Goal: Find specific page/section: Find specific page/section

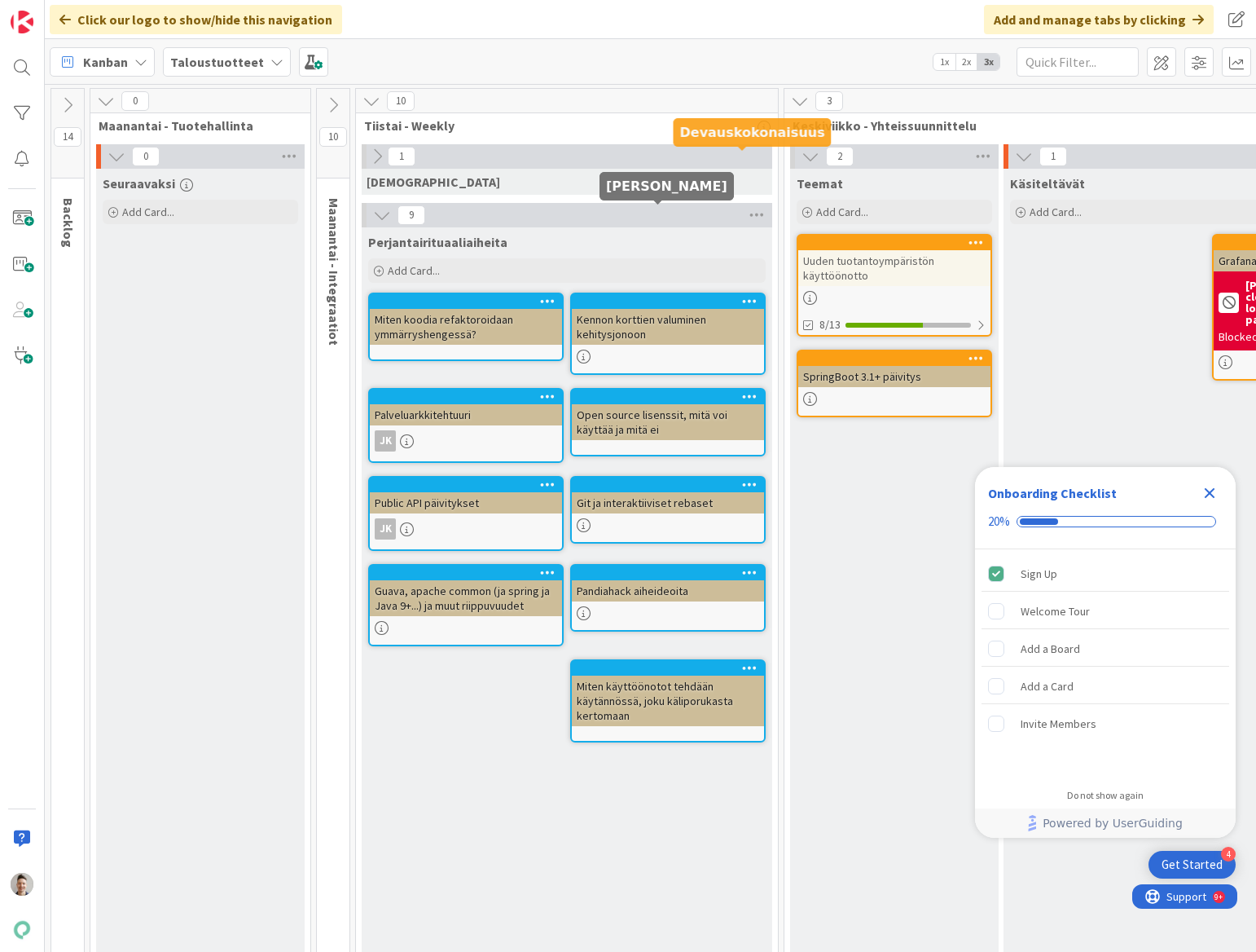
scroll to position [85, 1224]
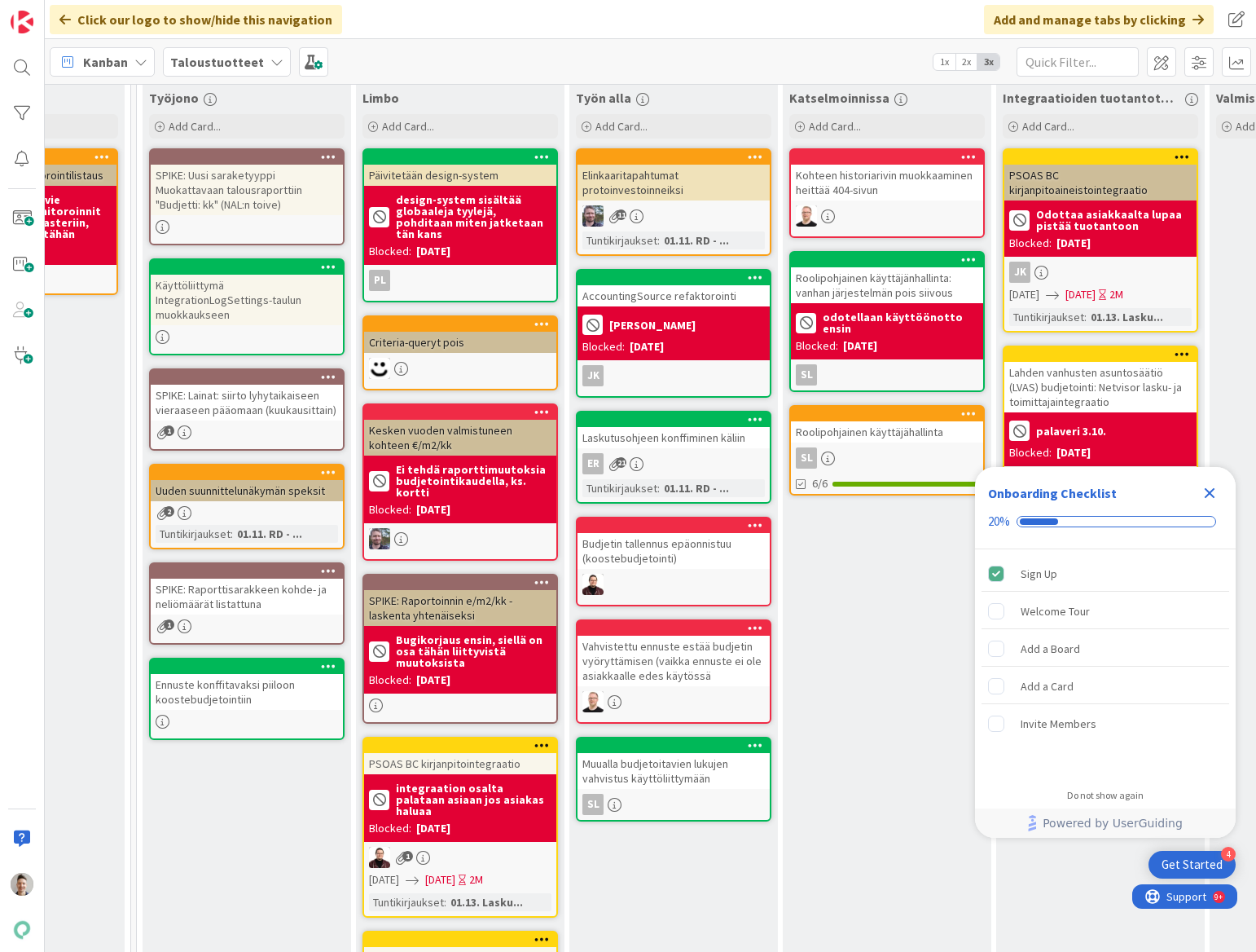
click at [1211, 494] on icon "Close Checklist" at bounding box center [1210, 493] width 11 height 11
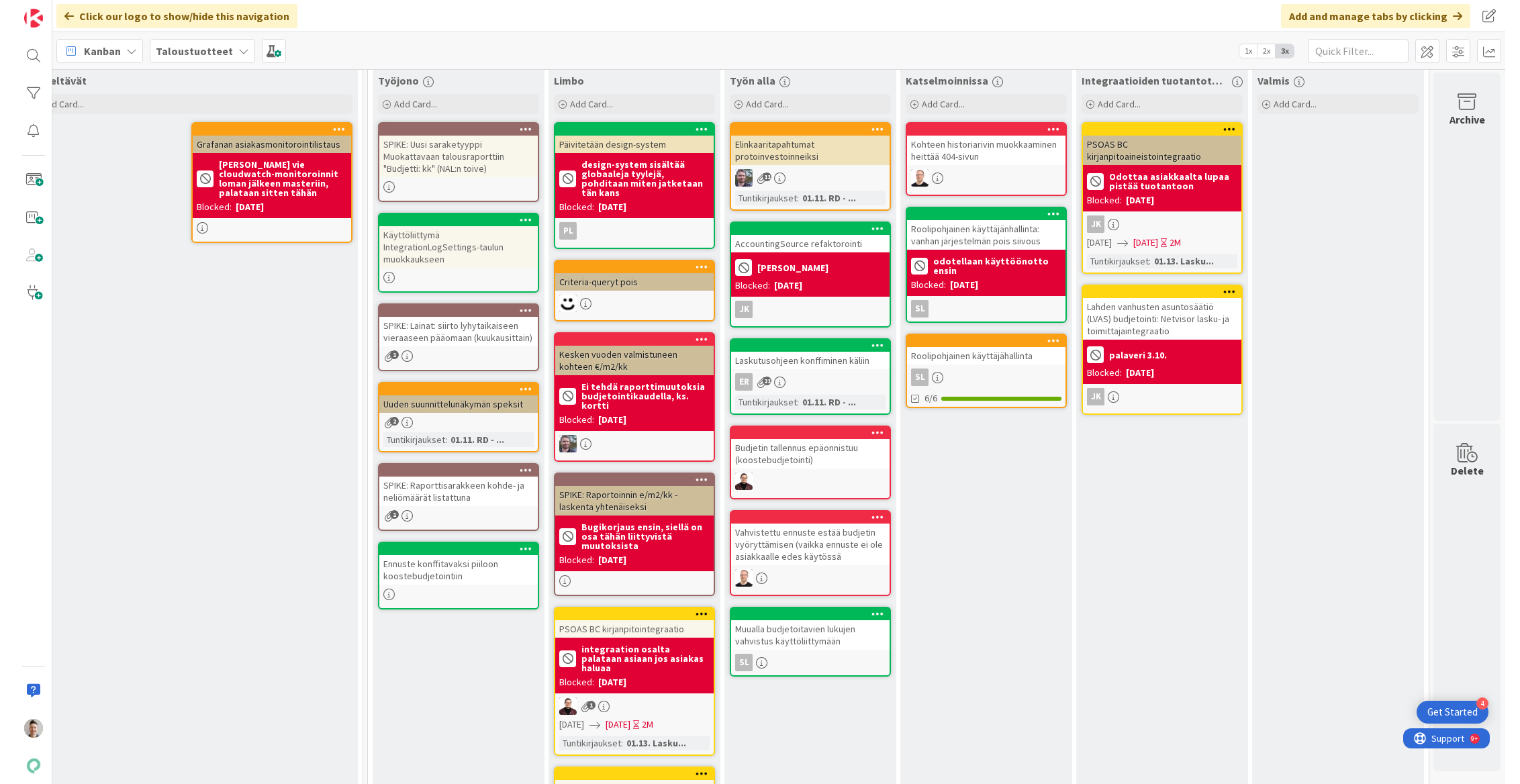
scroll to position [70, 803]
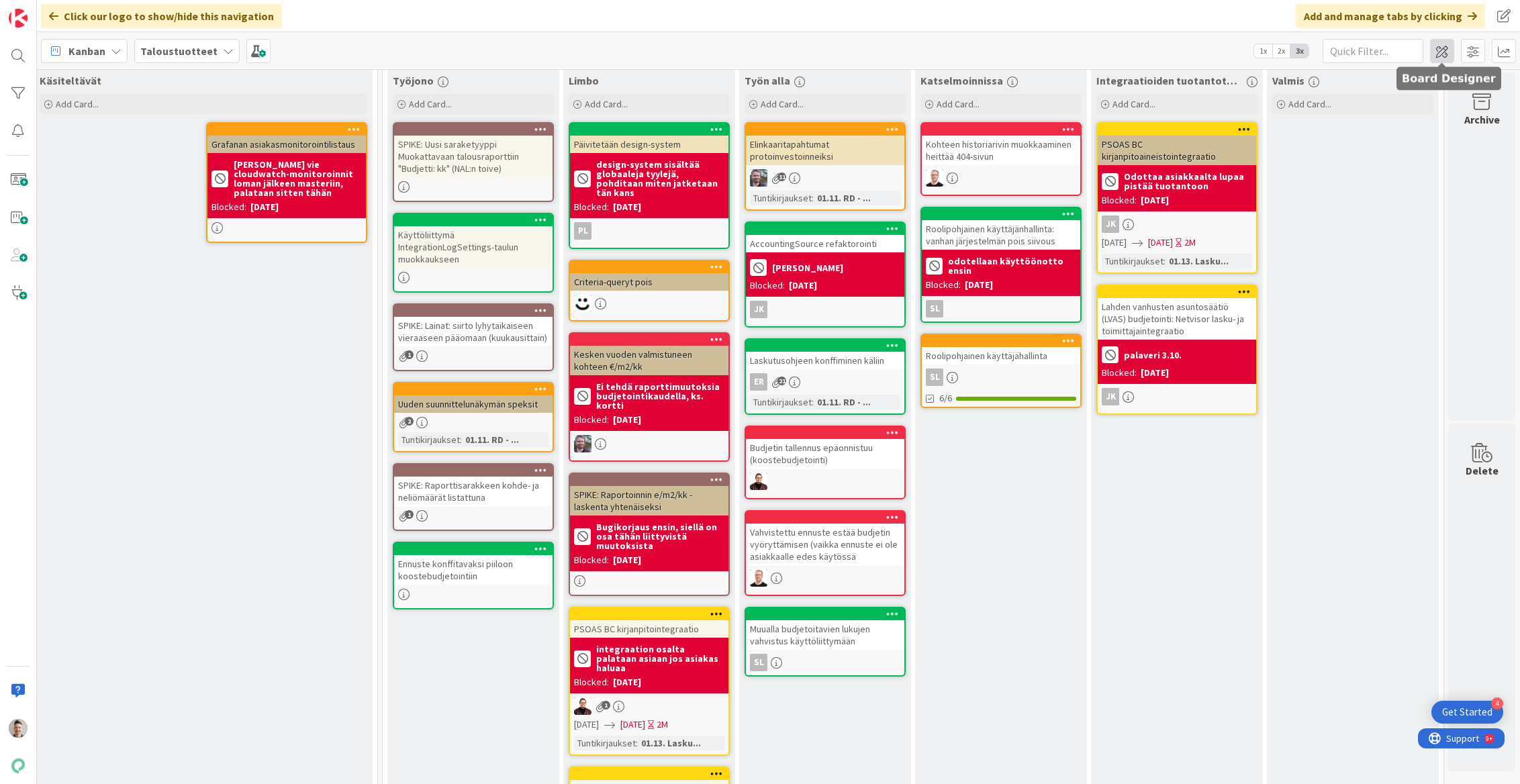
click at [1034, 51] on span at bounding box center [1441, 51] width 24 height 24
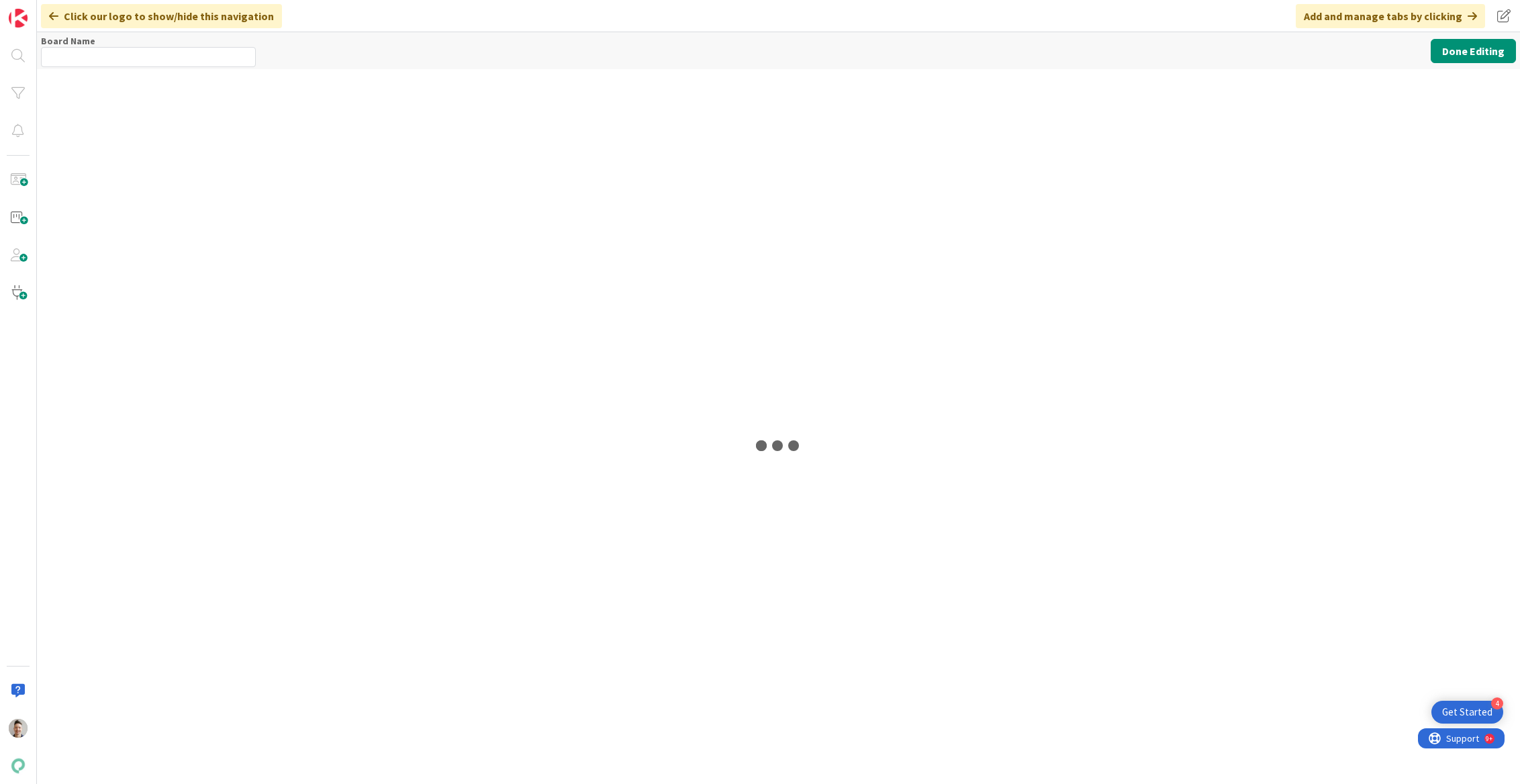
type input "Taloustuotteet"
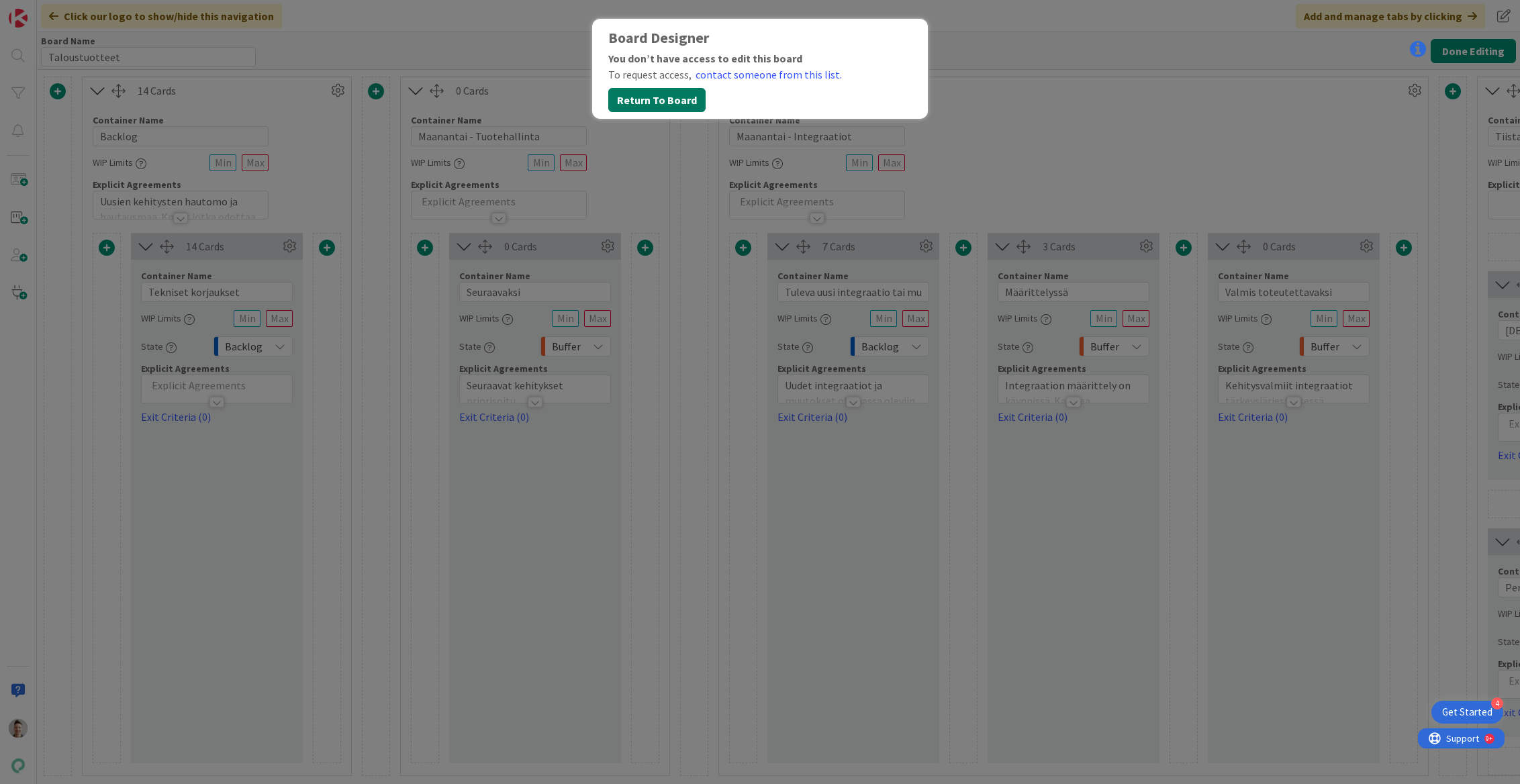
click at [679, 109] on button "Return To Board" at bounding box center [656, 100] width 97 height 24
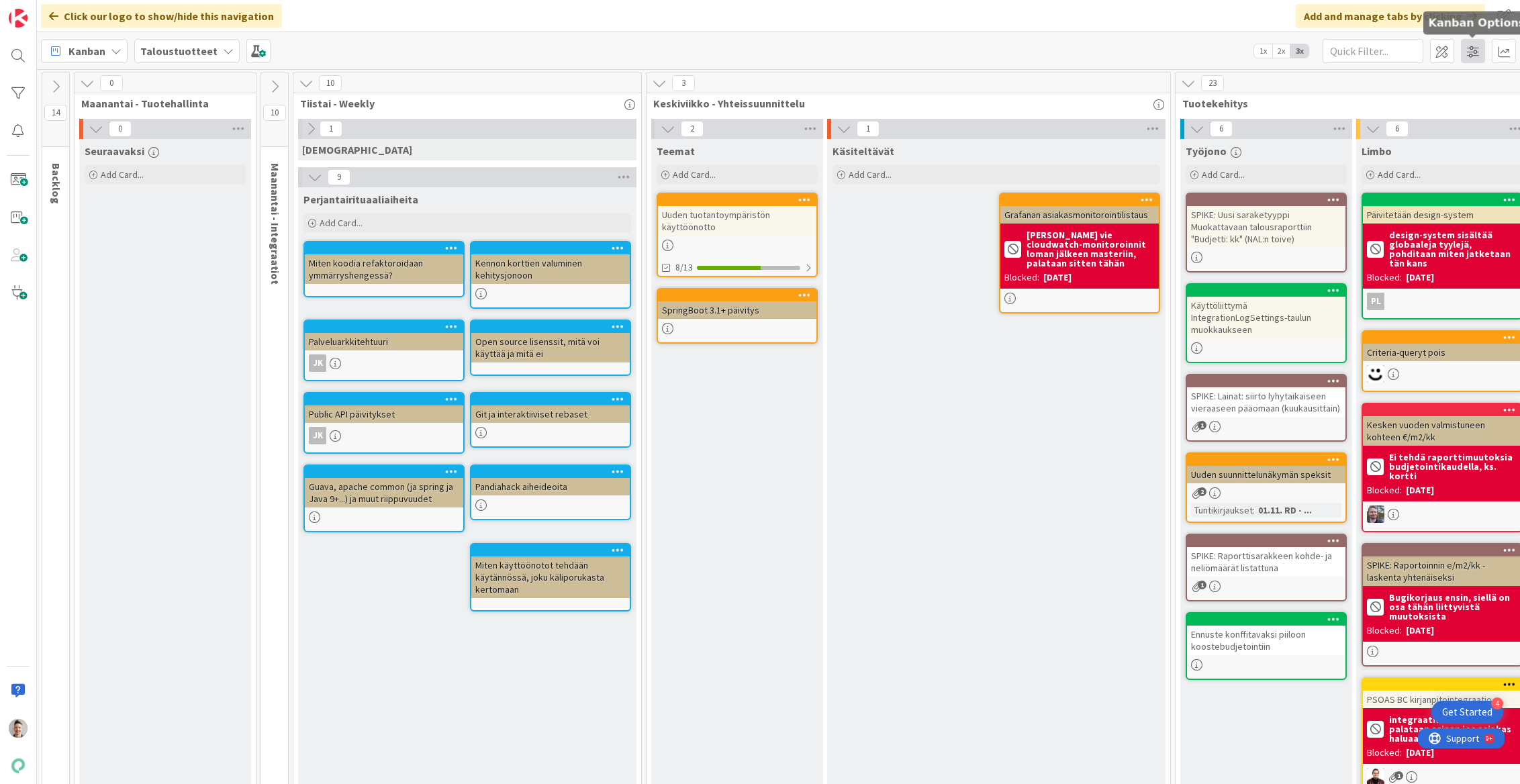
click at [1034, 52] on span at bounding box center [1472, 51] width 24 height 24
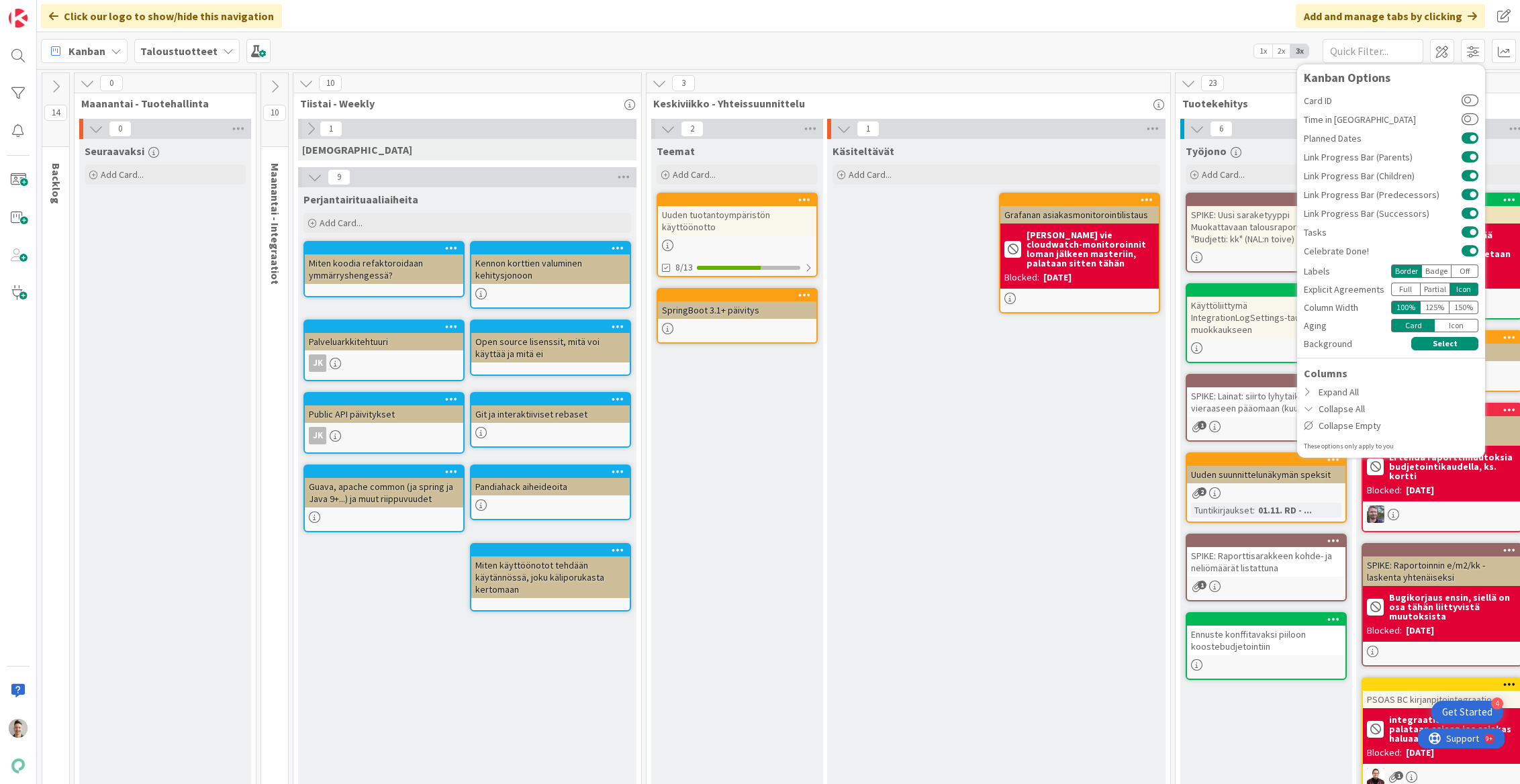
click at [1034, 293] on div "Partial" at bounding box center [1435, 288] width 30 height 13
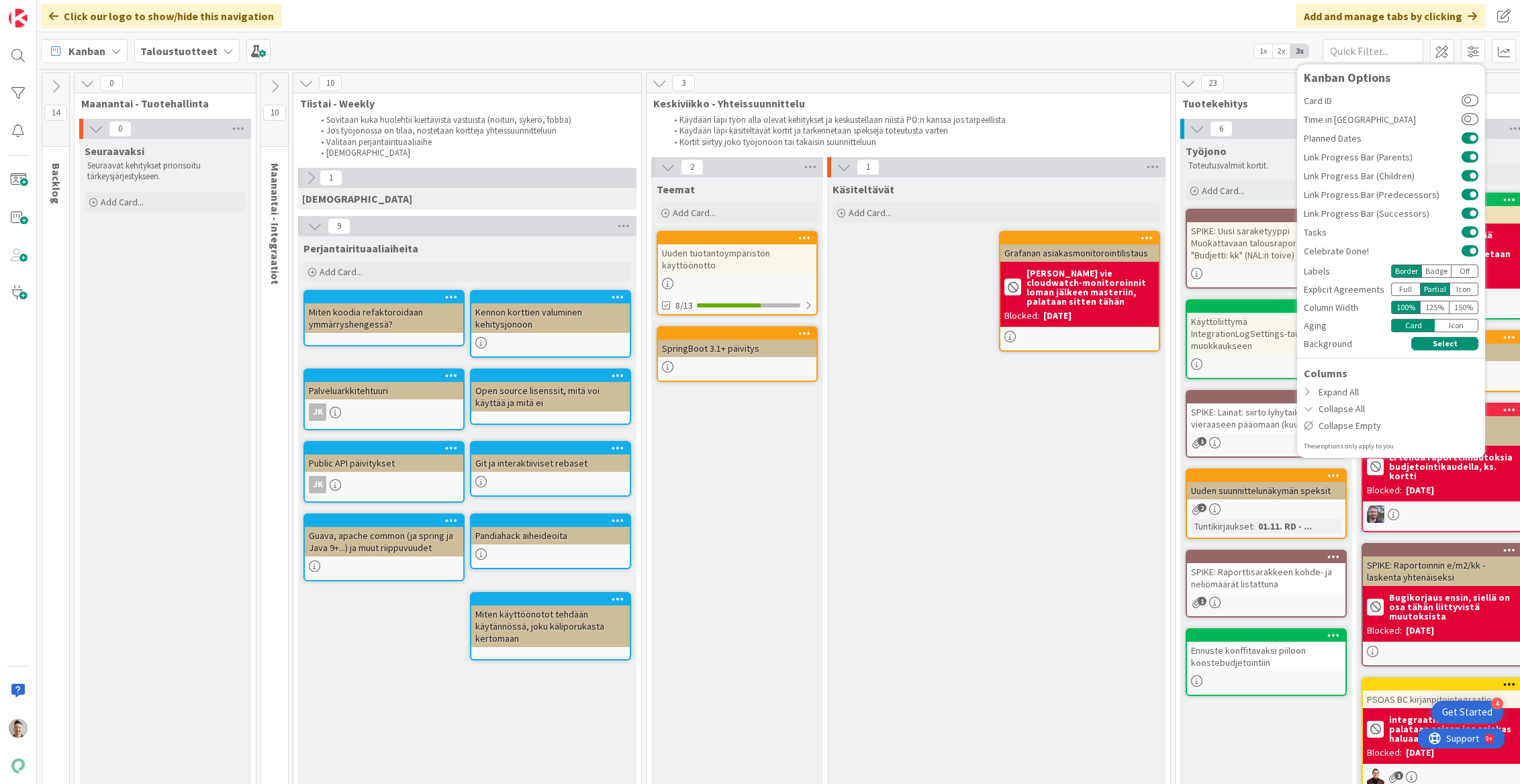
click at [1034, 290] on div "Full" at bounding box center [1406, 288] width 29 height 13
drag, startPoint x: 1434, startPoint y: 290, endPoint x: 1451, endPoint y: 289, distance: 17.0
click at [1034, 290] on div "Partial" at bounding box center [1435, 288] width 30 height 13
click at [1034, 288] on div "Icon" at bounding box center [1465, 288] width 29 height 13
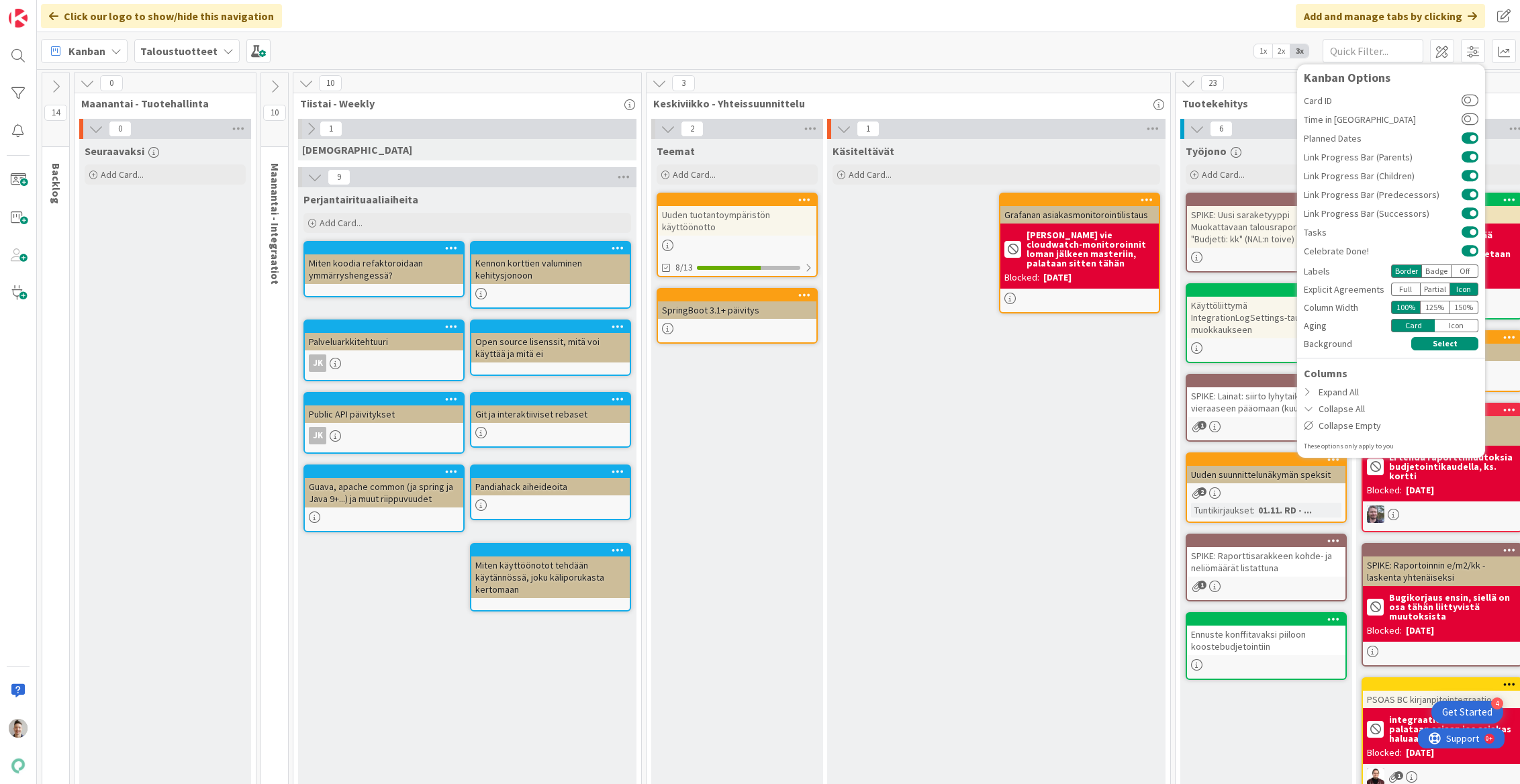
click at [1034, 327] on div "Icon" at bounding box center [1456, 325] width 43 height 13
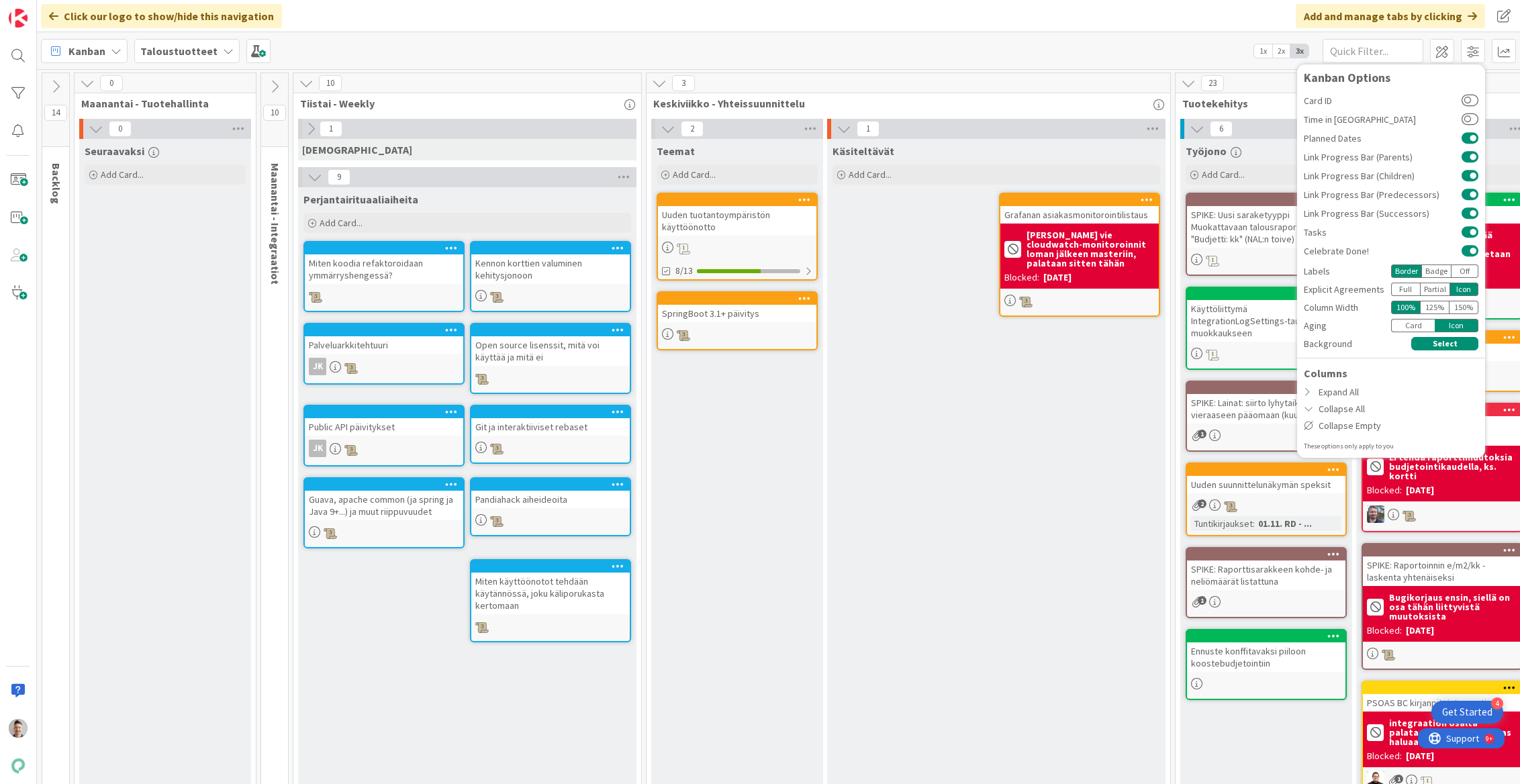
click at [1034, 326] on div "Icon" at bounding box center [1456, 325] width 43 height 13
click at [1034, 325] on div "Card" at bounding box center [1413, 325] width 43 height 13
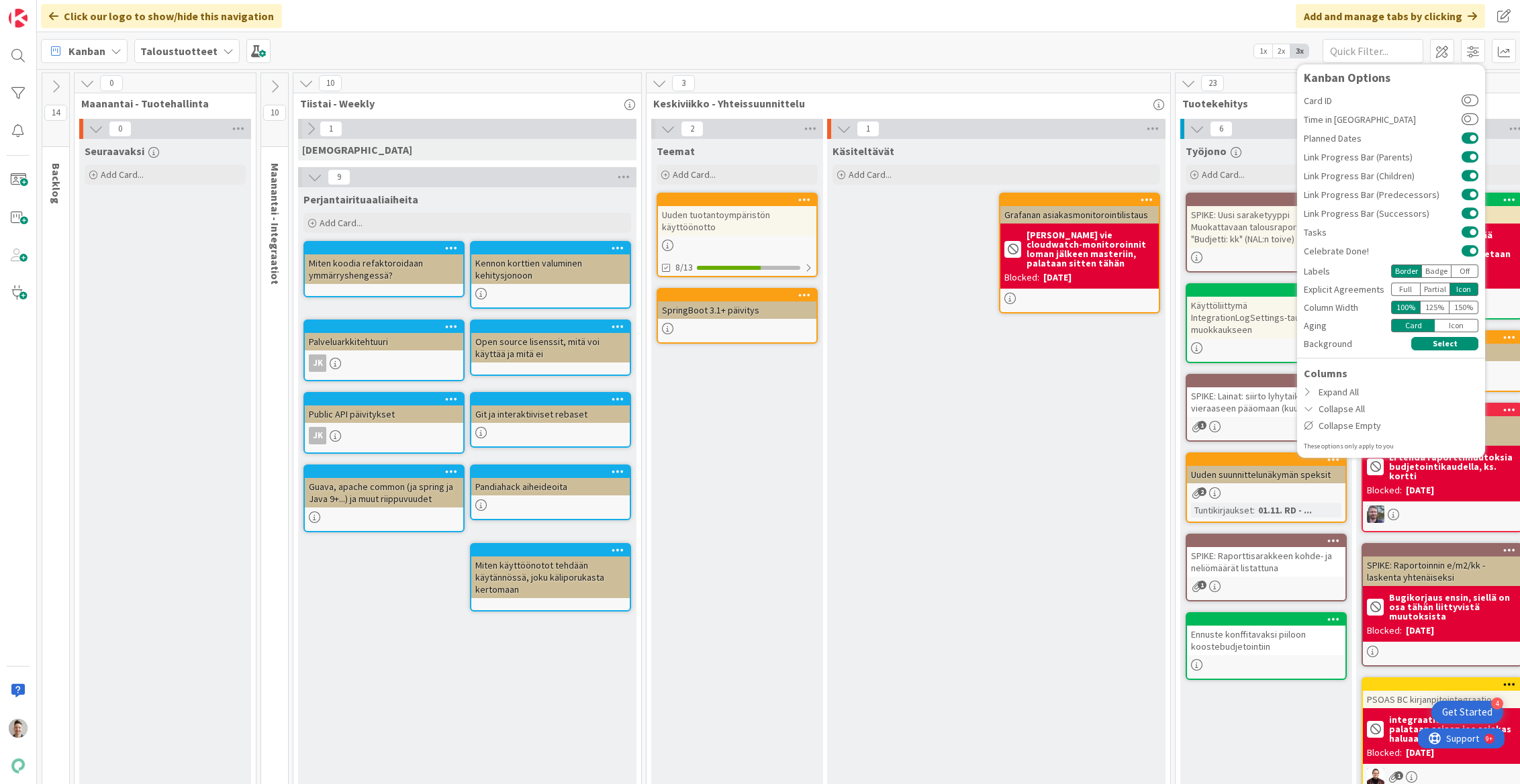
click at [1034, 326] on div "Icon" at bounding box center [1456, 325] width 43 height 13
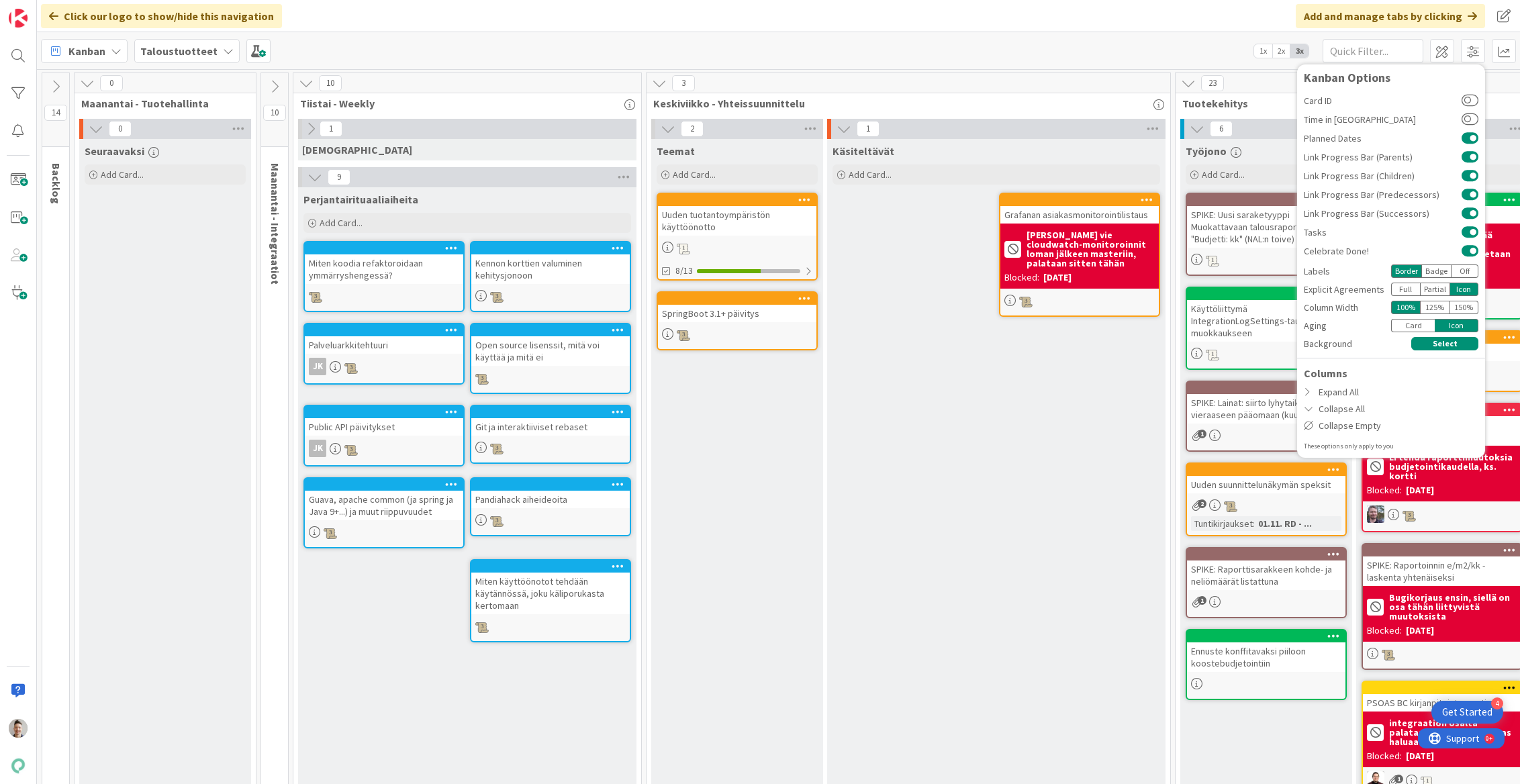
click at [1034, 327] on div "Card" at bounding box center [1413, 325] width 43 height 13
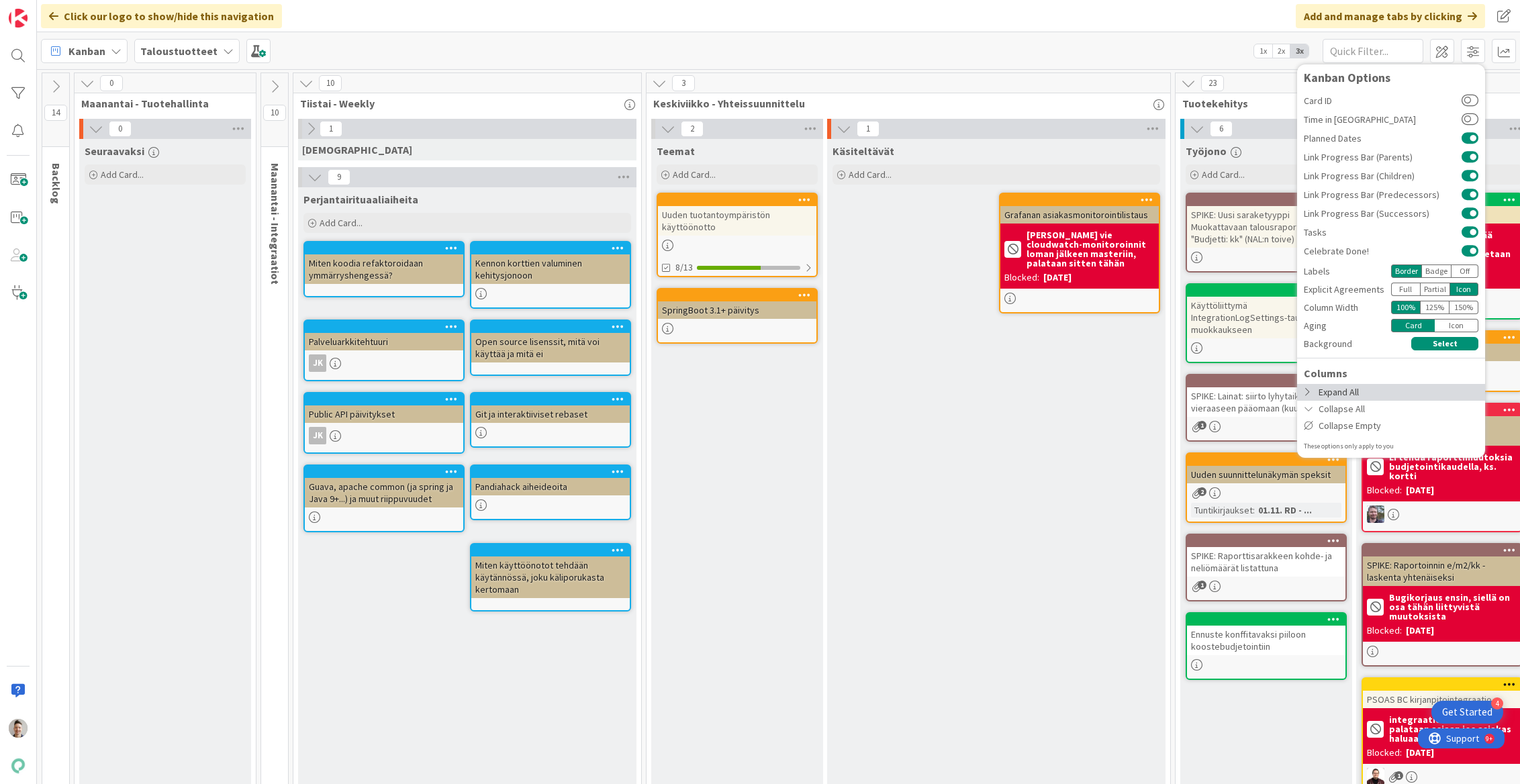
click at [1034, 390] on div "Expand All" at bounding box center [1391, 392] width 188 height 17
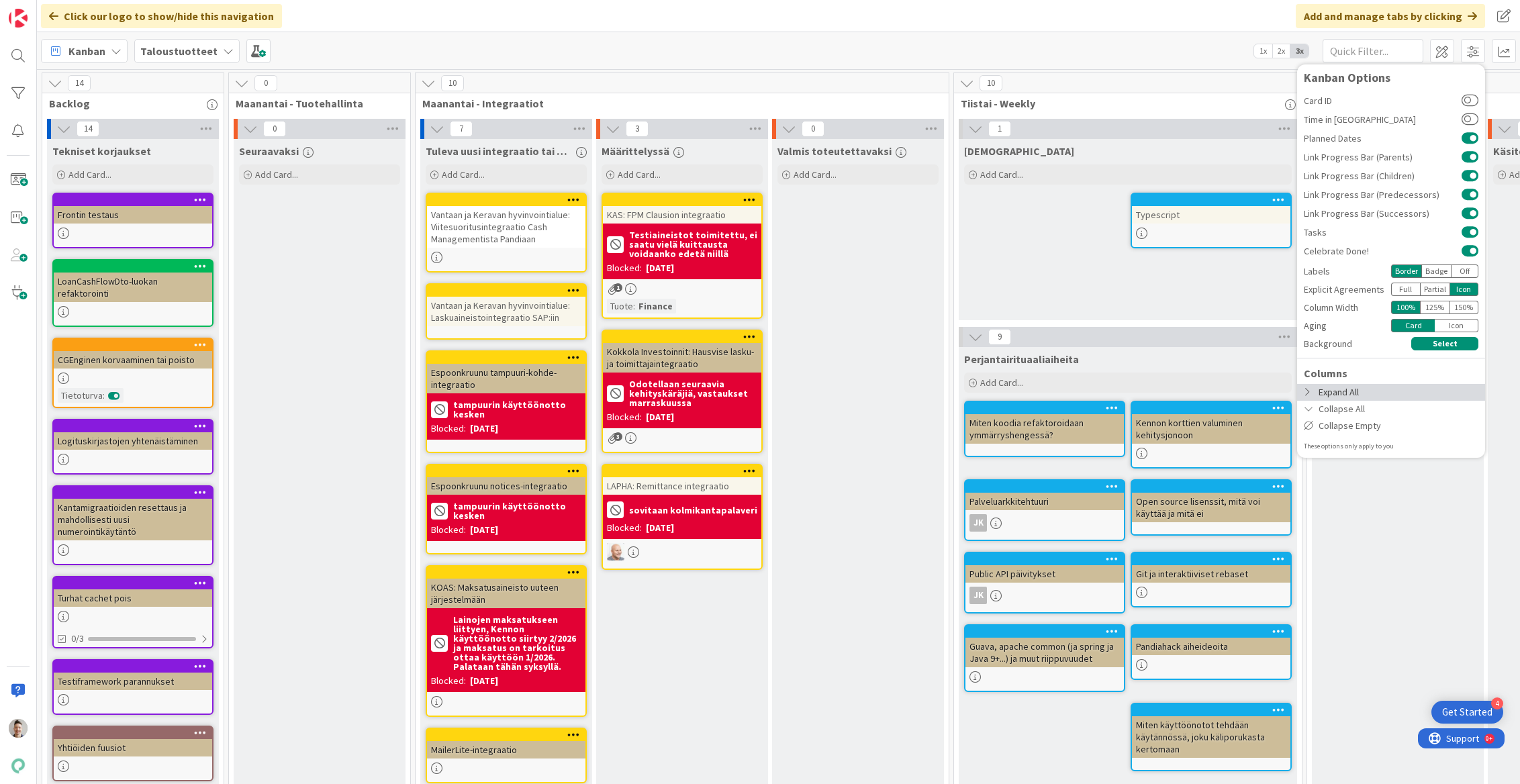
click at [1034, 390] on div "Expand All" at bounding box center [1391, 392] width 188 height 17
click at [1034, 403] on div "Collapse All" at bounding box center [1391, 409] width 188 height 17
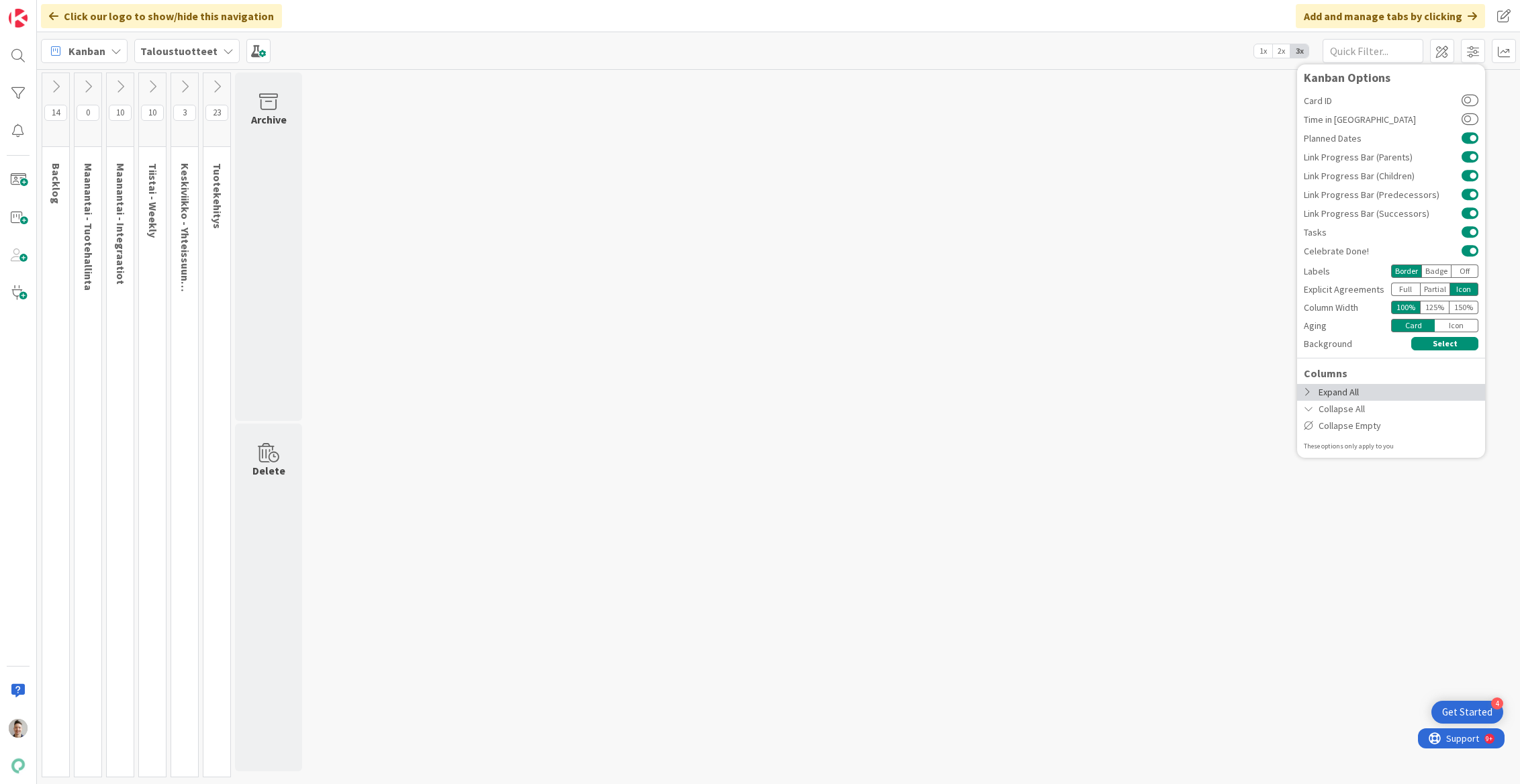
click at [1034, 390] on div "Expand All" at bounding box center [1391, 392] width 188 height 17
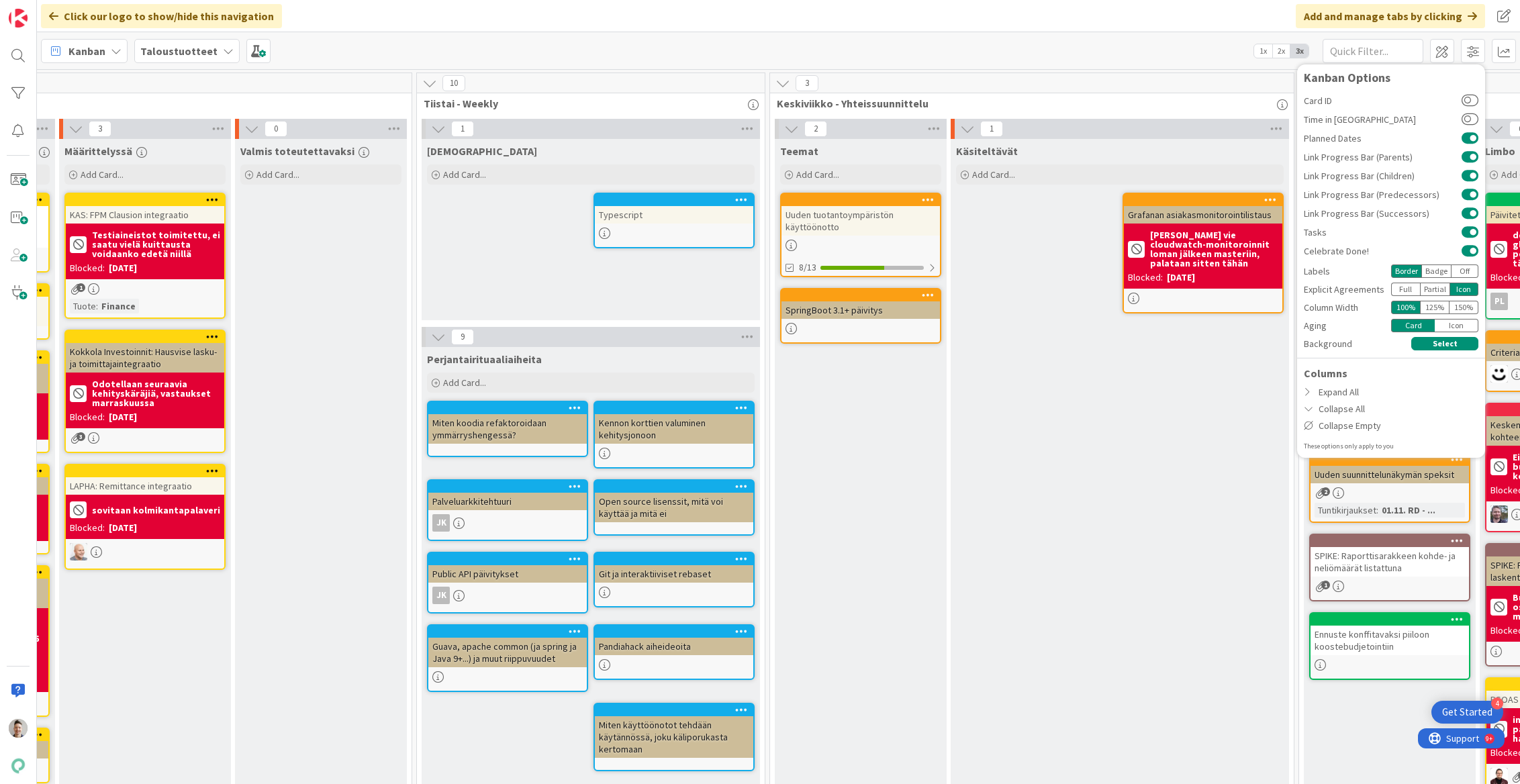
scroll to position [0, 591]
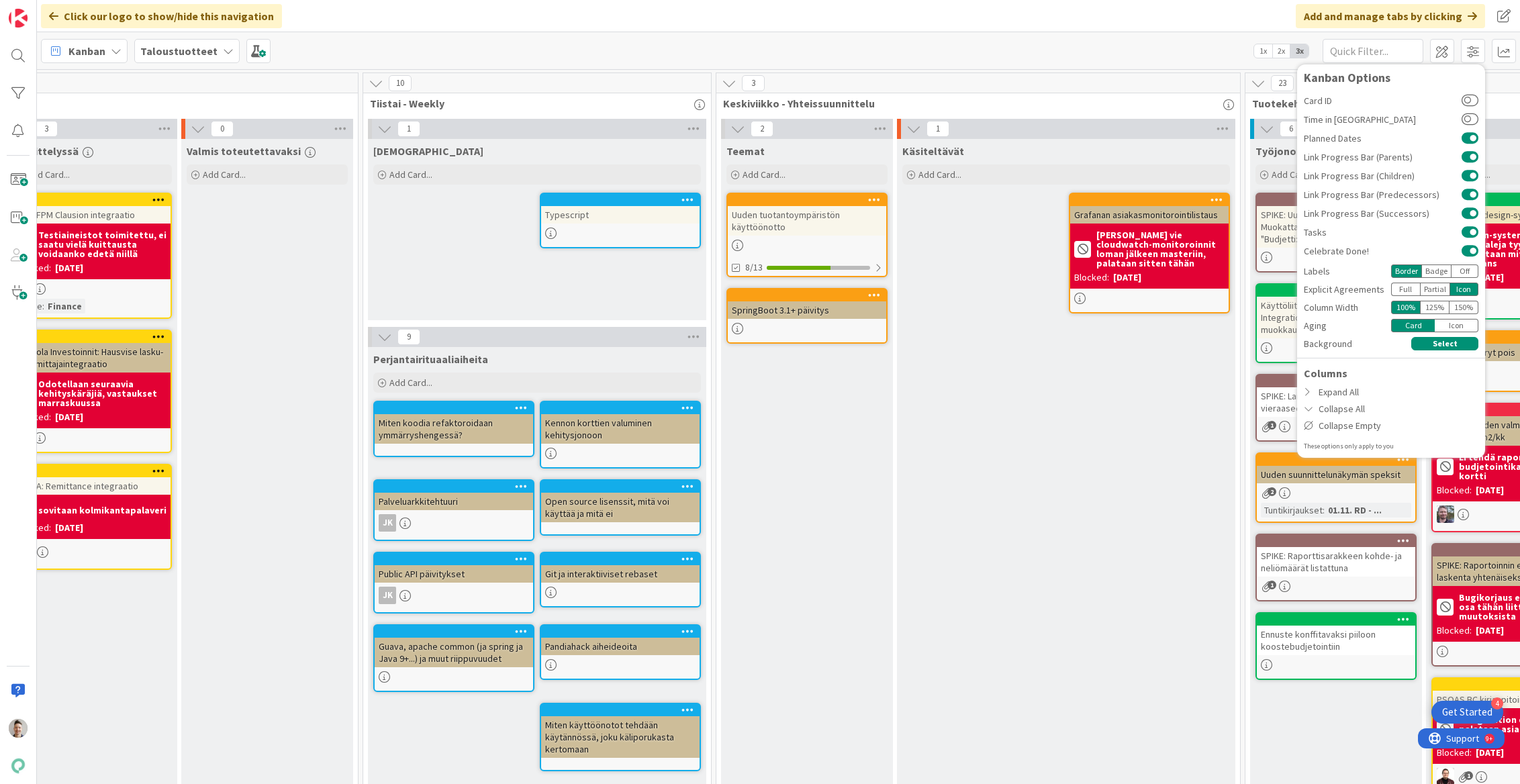
click at [732, 80] on icon at bounding box center [729, 83] width 14 height 14
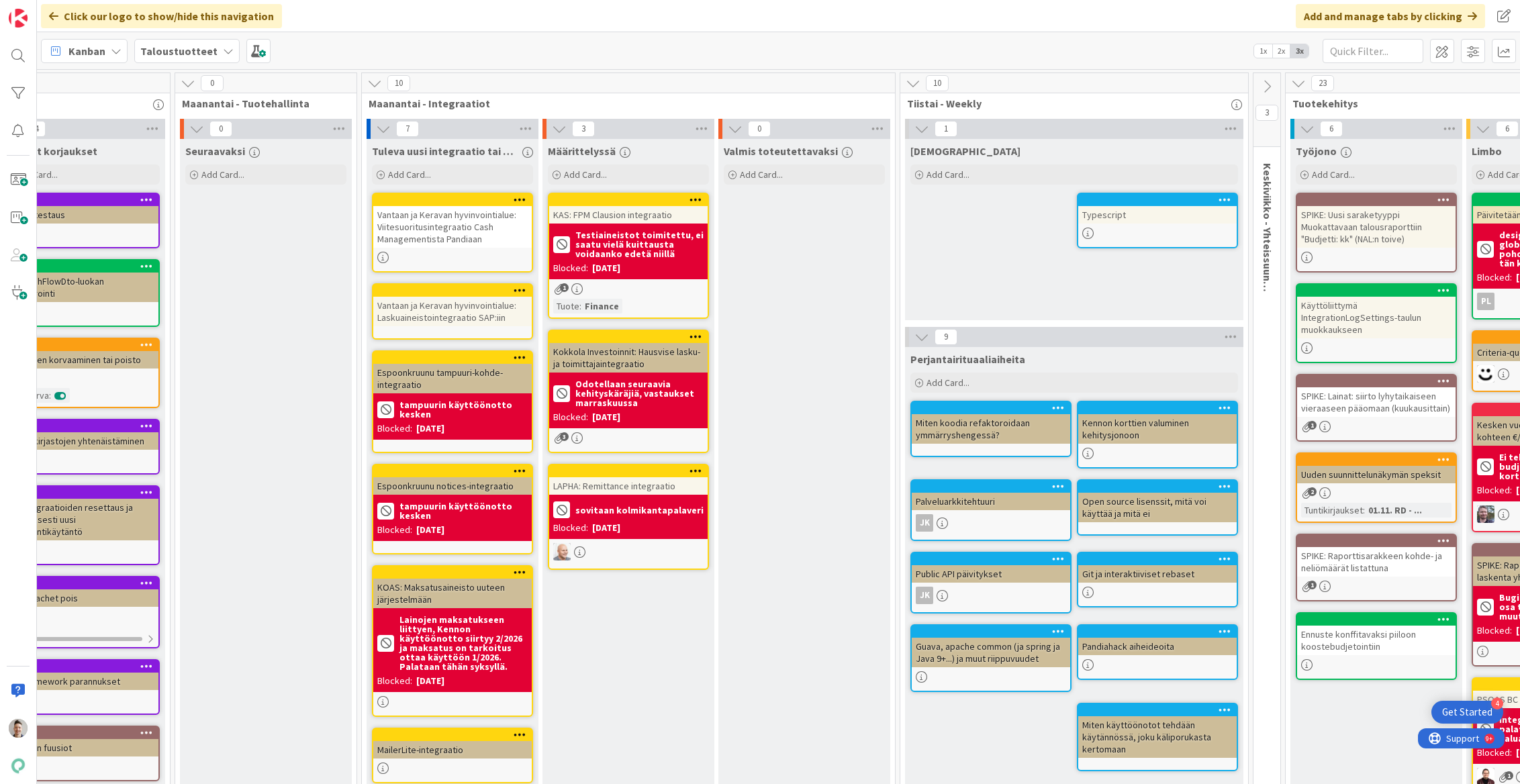
scroll to position [0, 0]
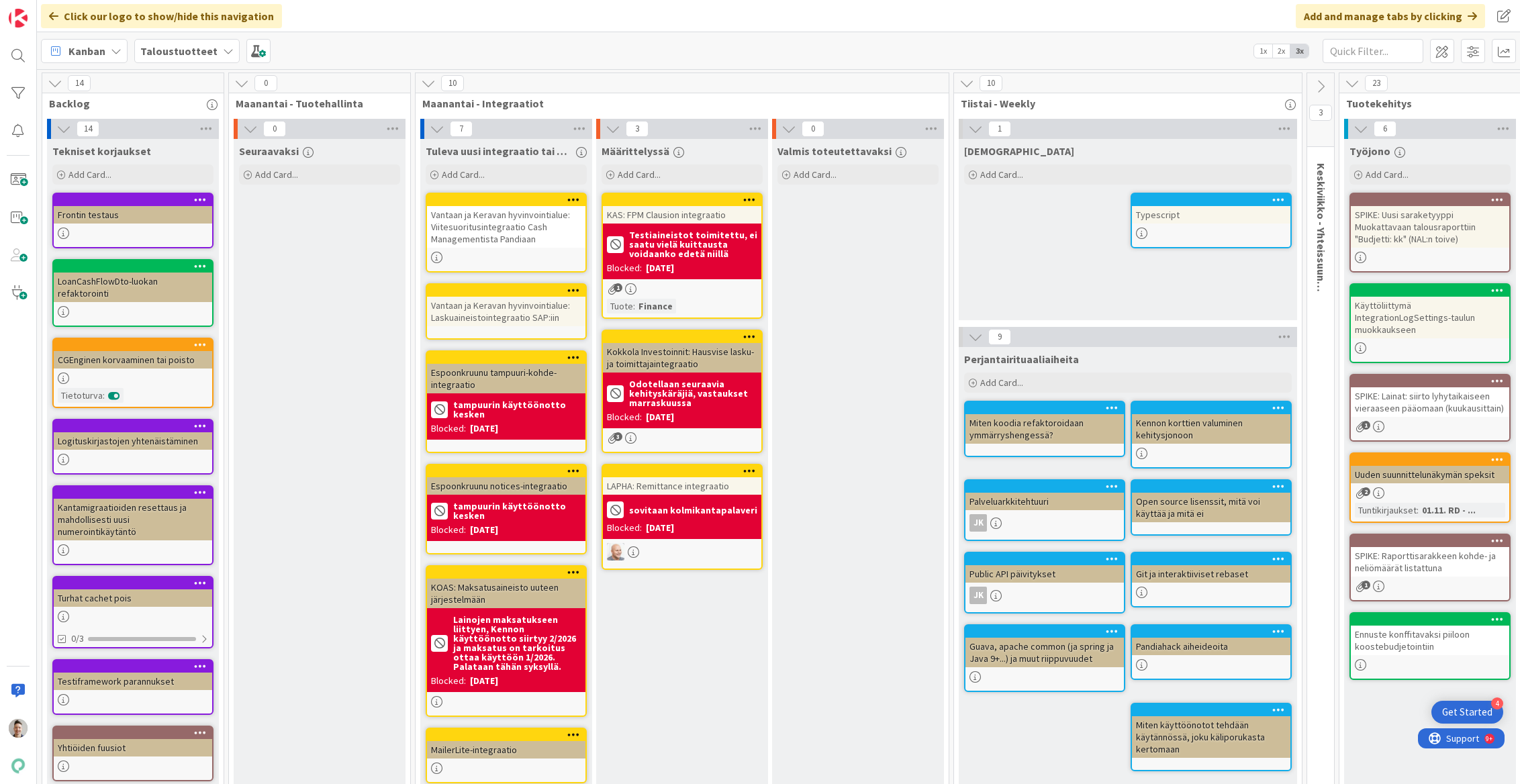
click at [56, 84] on icon at bounding box center [54, 83] width 14 height 14
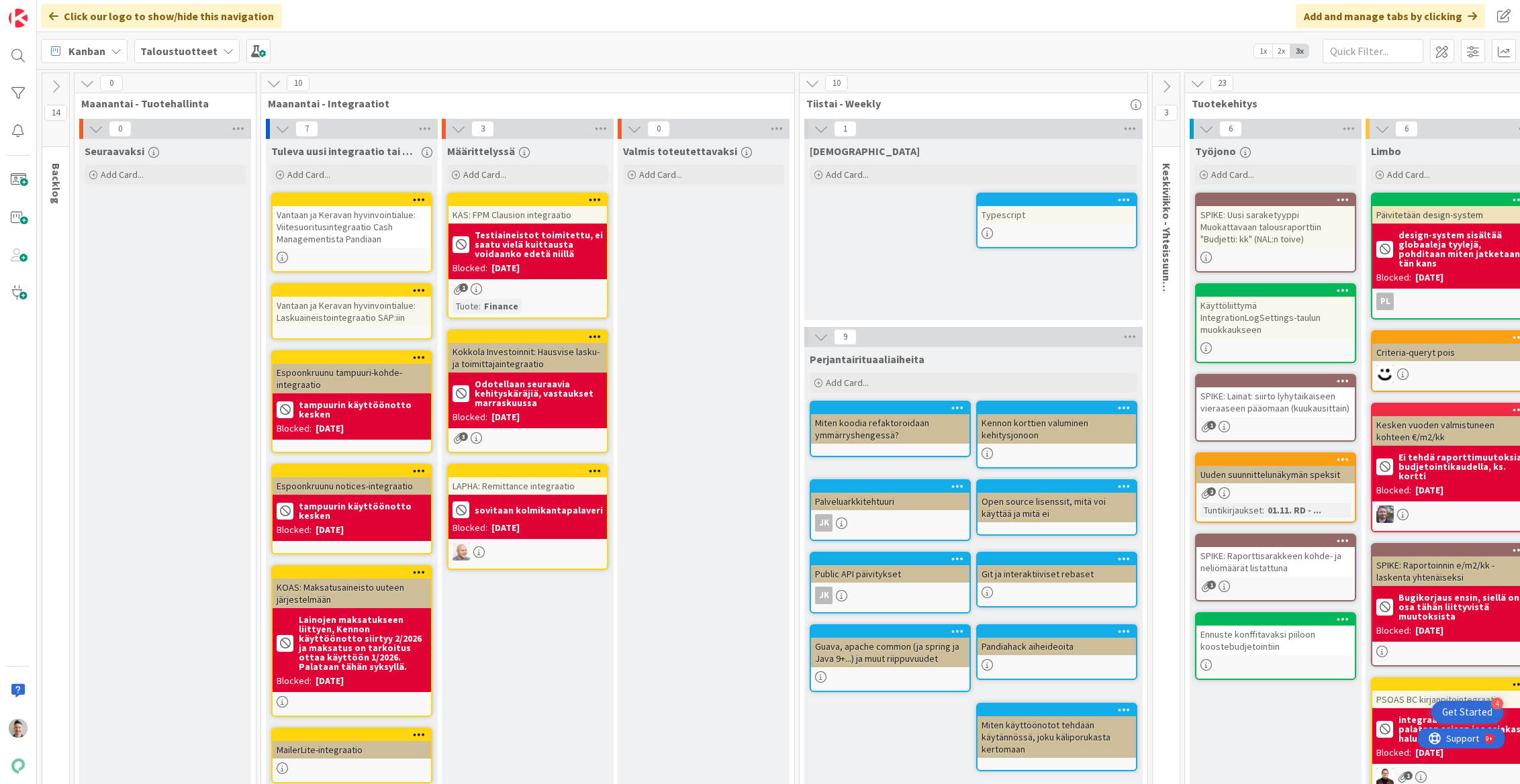
click at [92, 85] on icon at bounding box center [87, 83] width 14 height 14
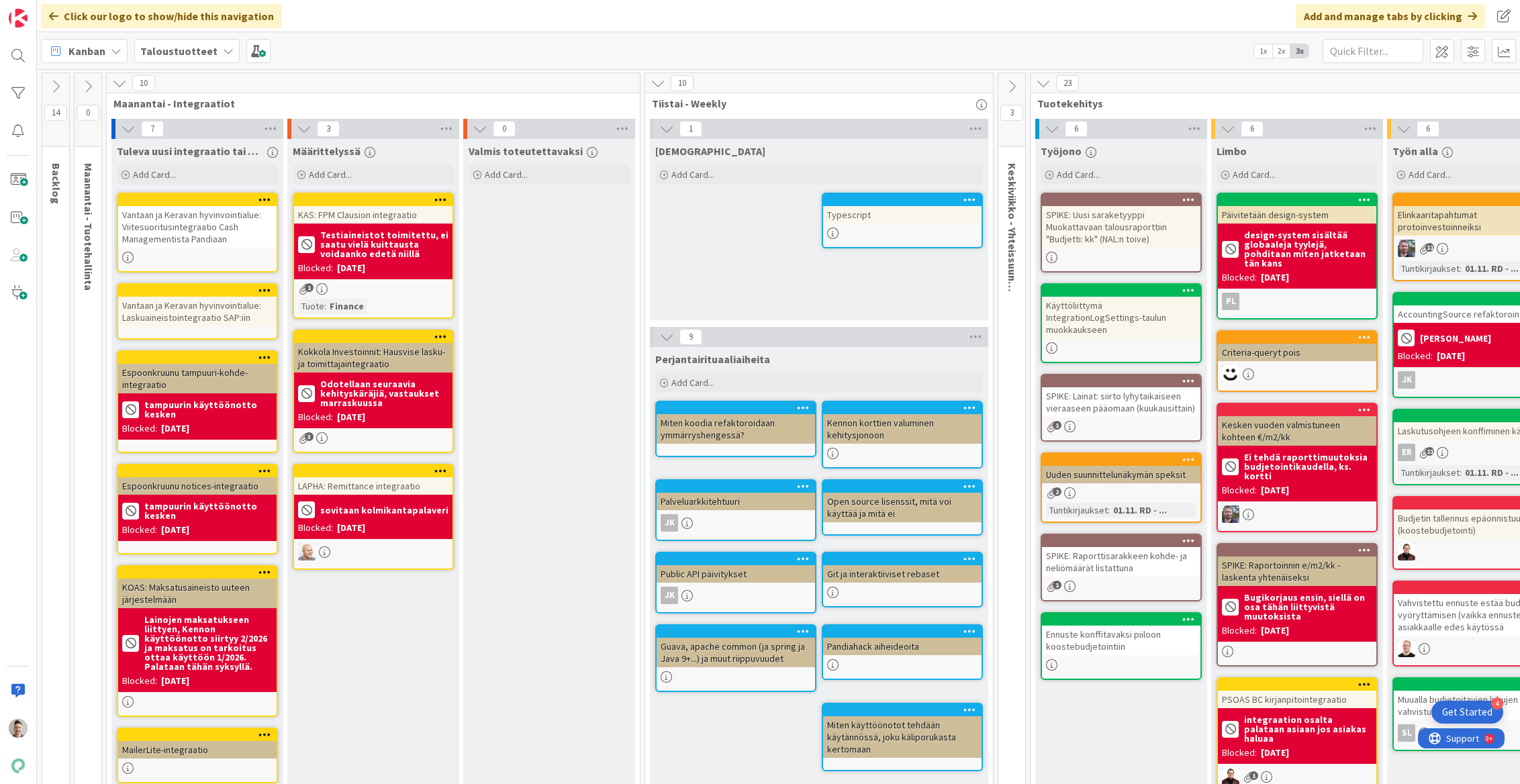
click at [121, 85] on icon at bounding box center [119, 83] width 14 height 14
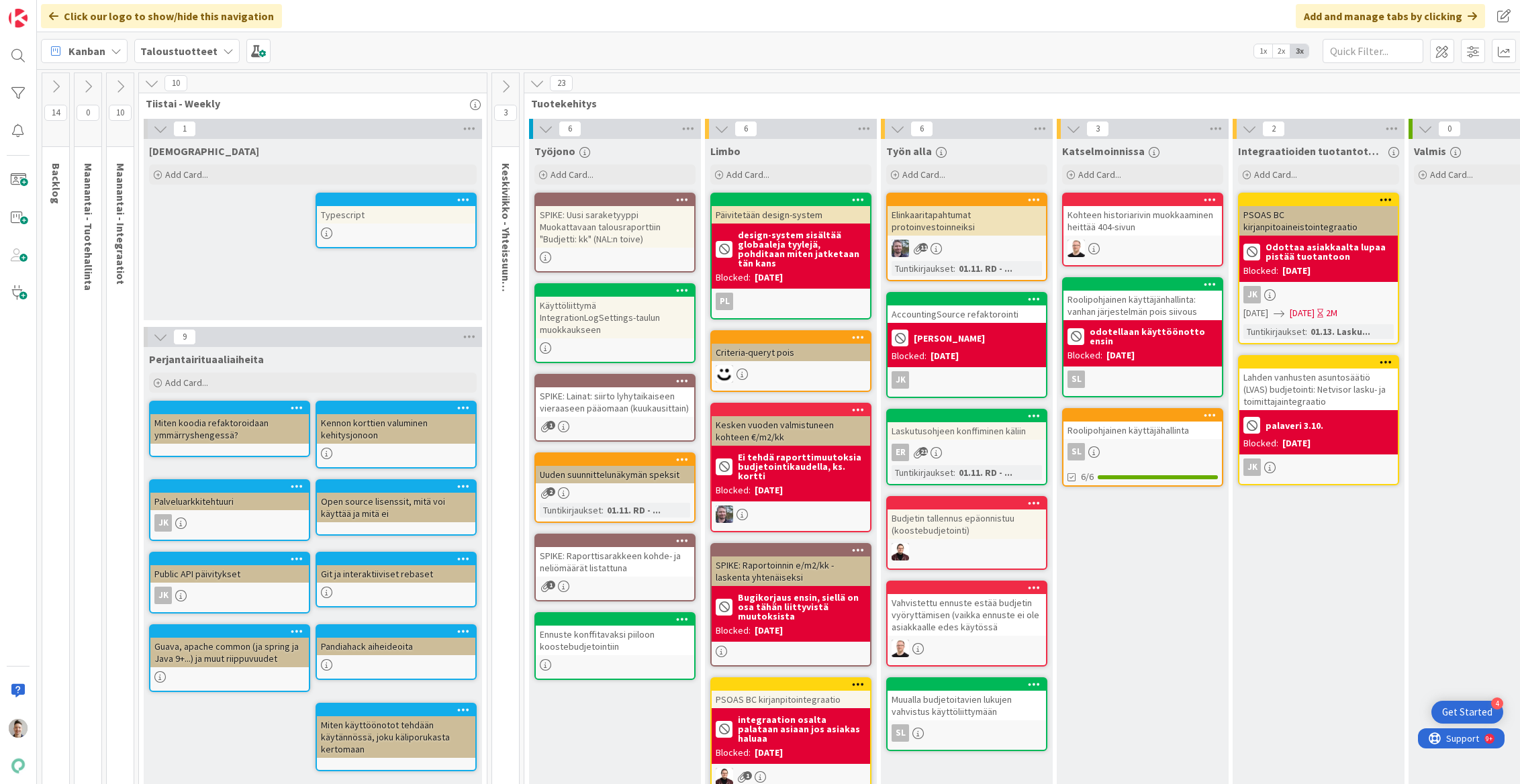
click at [152, 83] on icon at bounding box center [152, 83] width 14 height 14
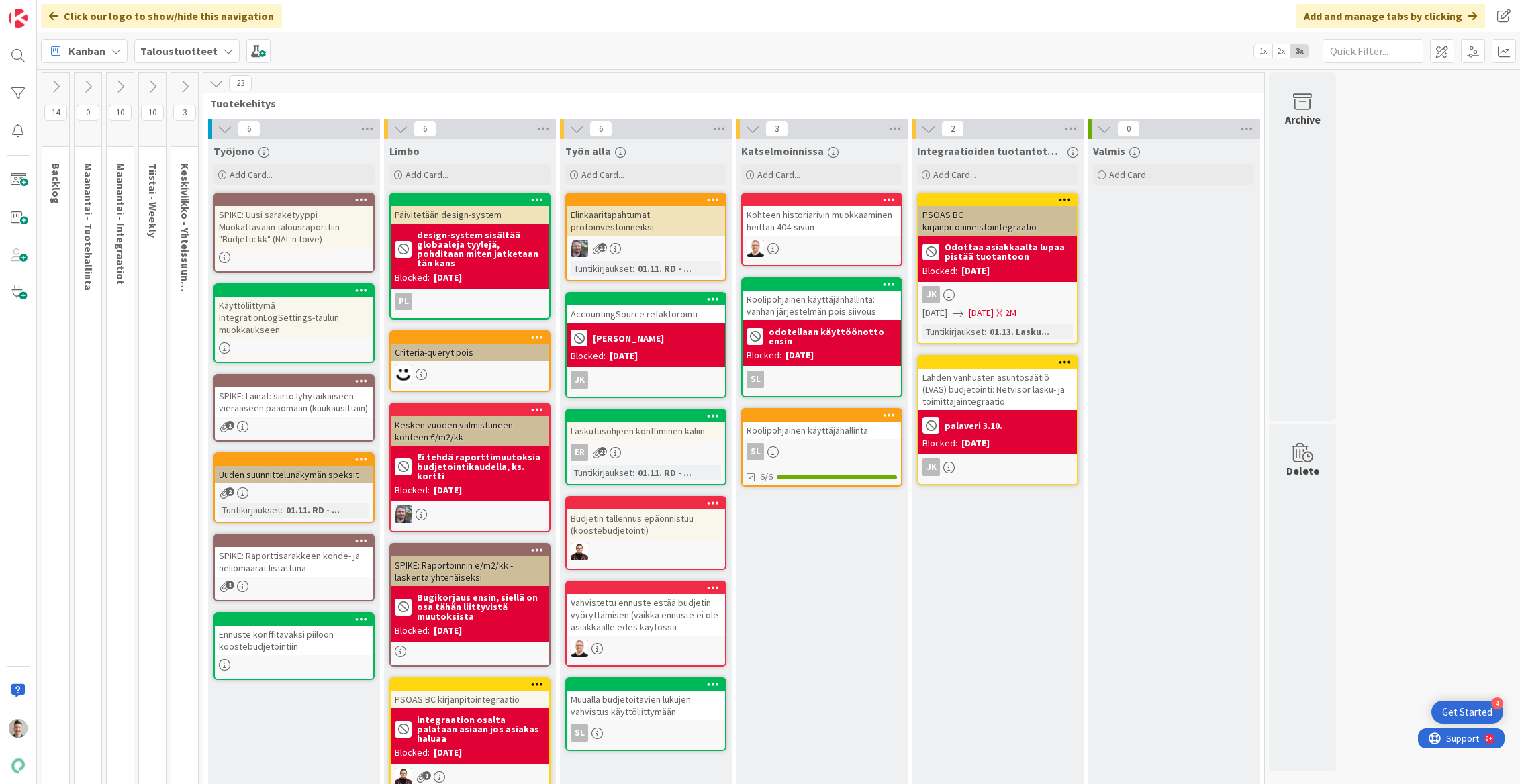
click at [152, 83] on icon at bounding box center [152, 86] width 14 height 14
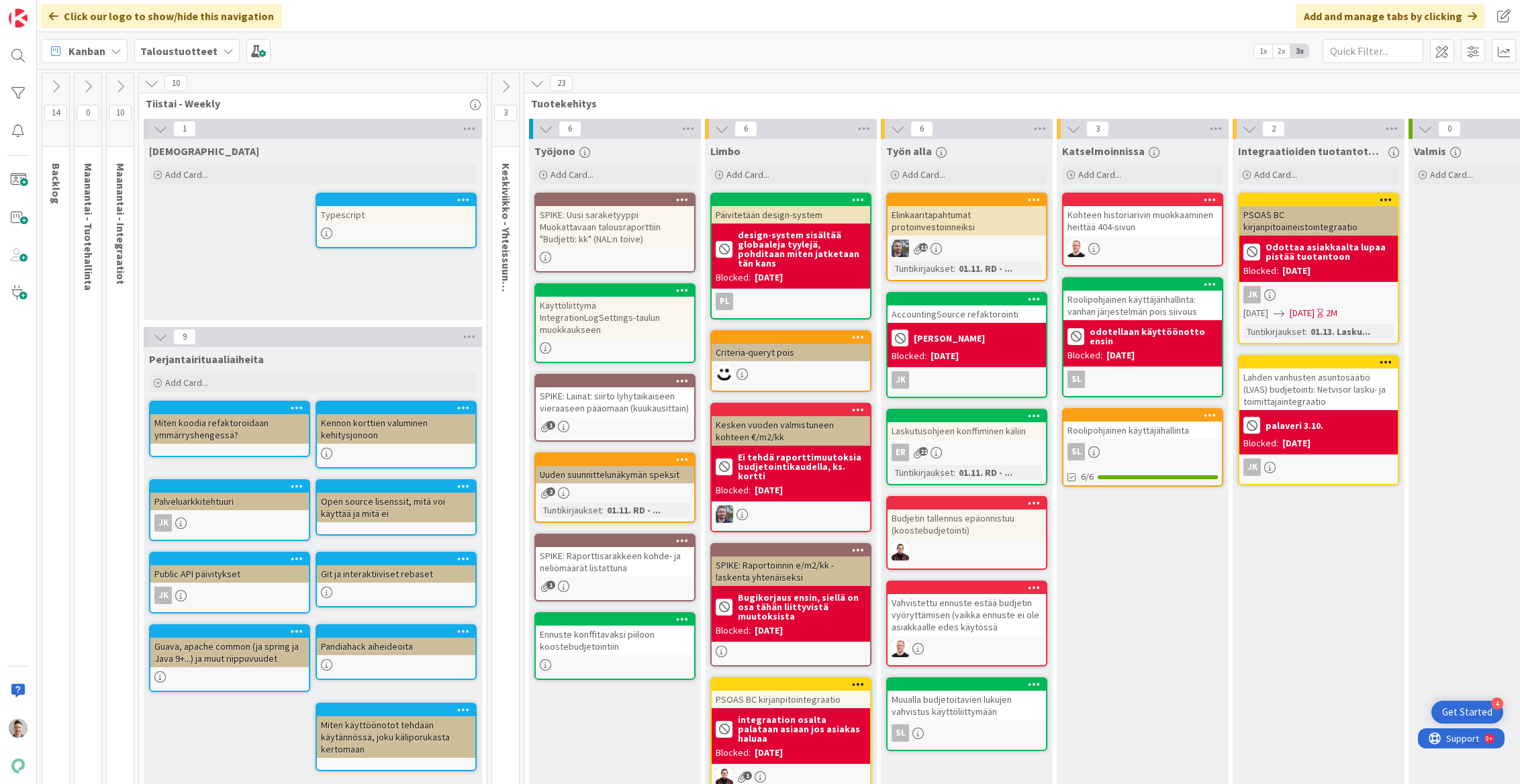
click at [152, 87] on icon at bounding box center [152, 83] width 14 height 14
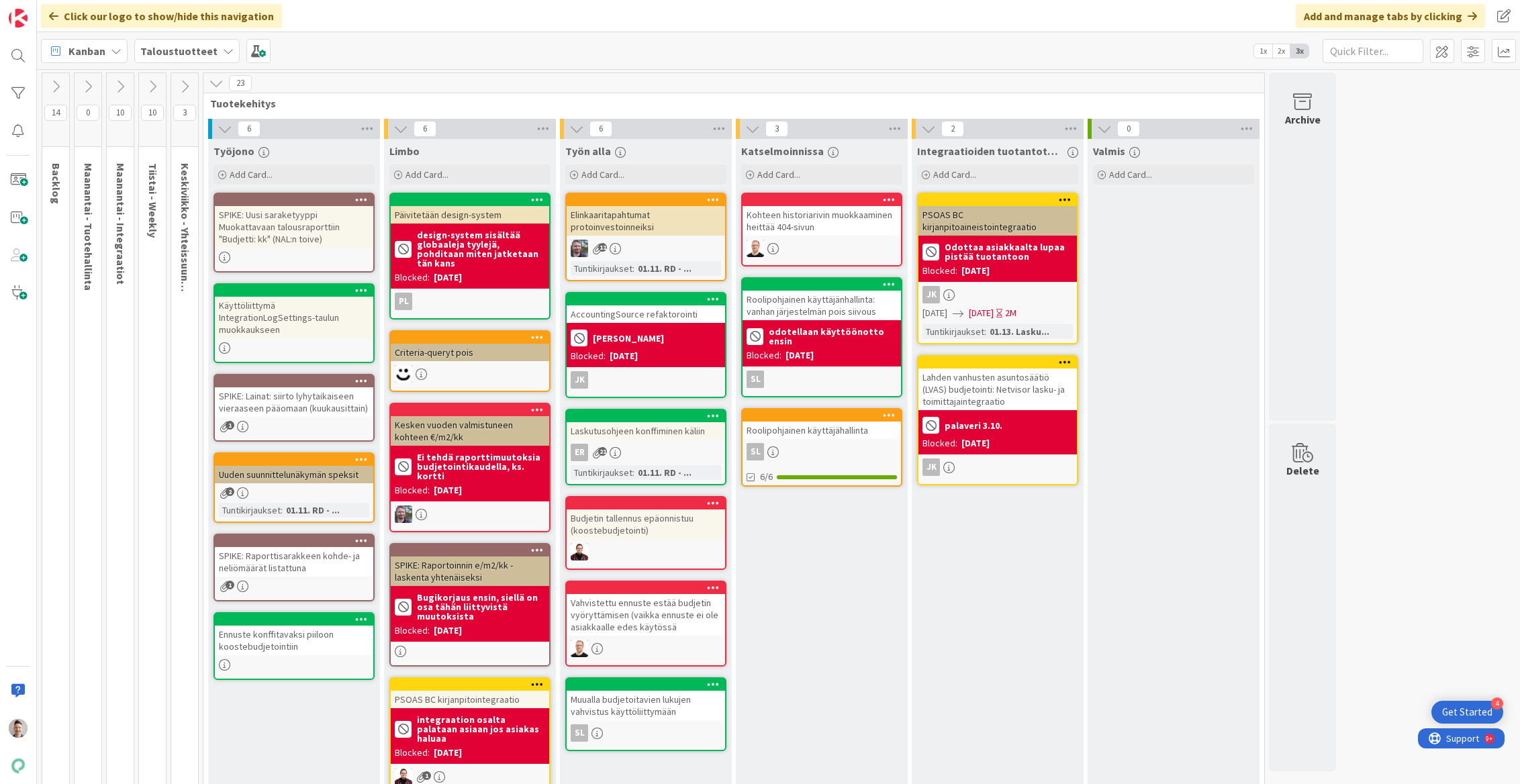
click at [189, 85] on icon at bounding box center [184, 86] width 14 height 14
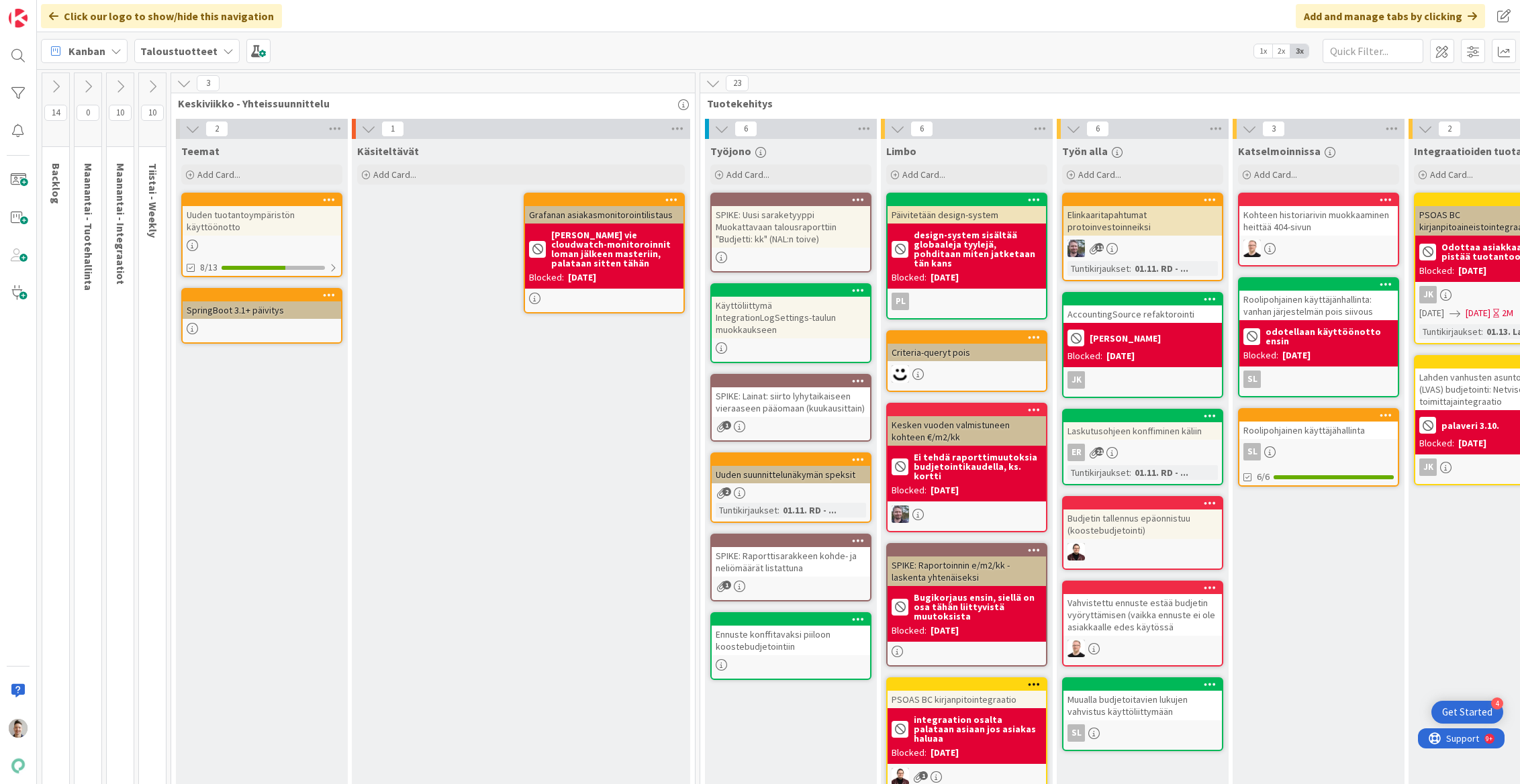
click at [189, 83] on icon at bounding box center [183, 83] width 14 height 14
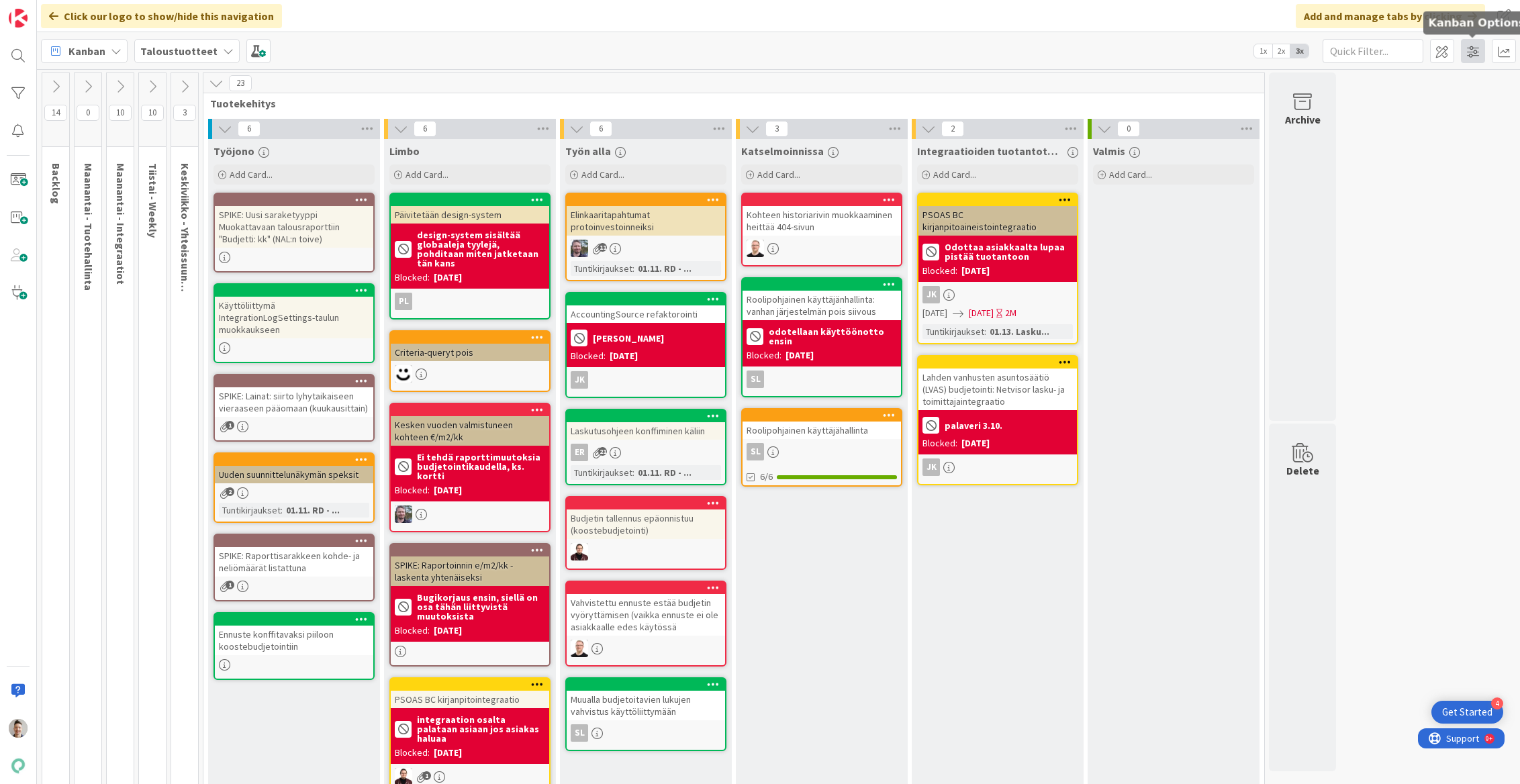
click at [1034, 52] on span at bounding box center [1472, 51] width 24 height 24
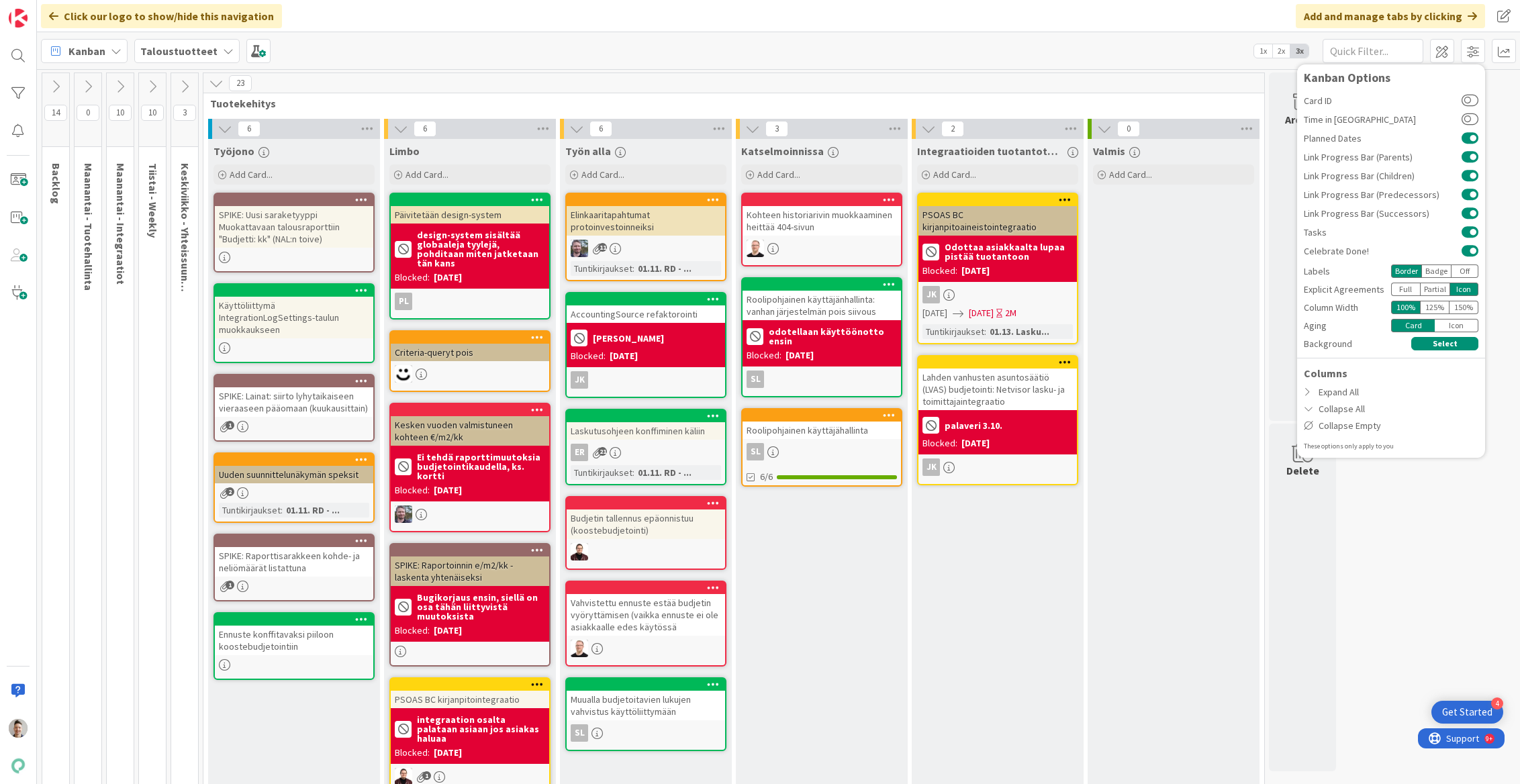
click at [1034, 58] on div "Kanban Taloustuotteet 1x 2x 3x Kanban Options Card ID Time in Column Planned Da…" at bounding box center [778, 51] width 1483 height 37
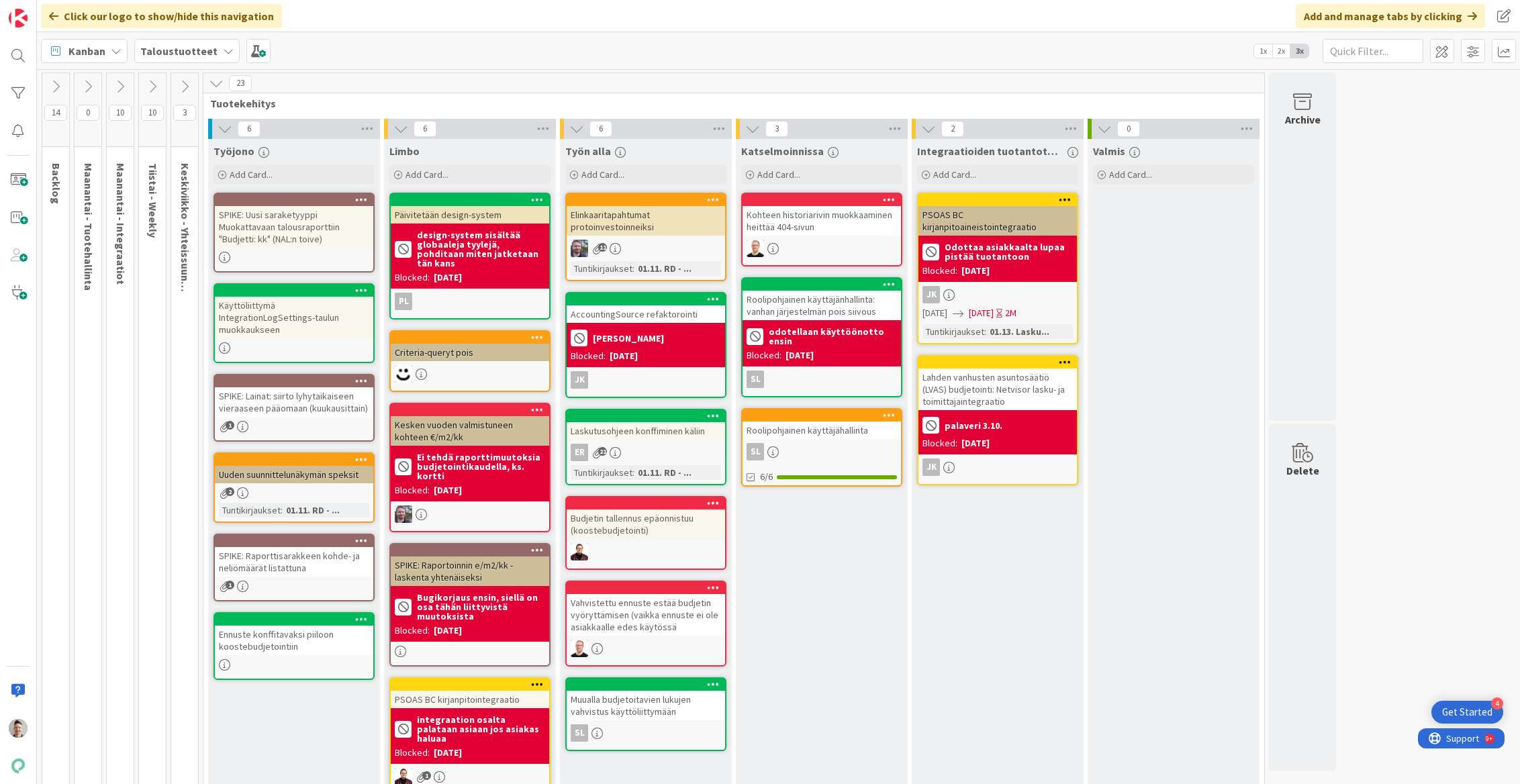
click at [937, 255] on icon at bounding box center [930, 252] width 17 height 17
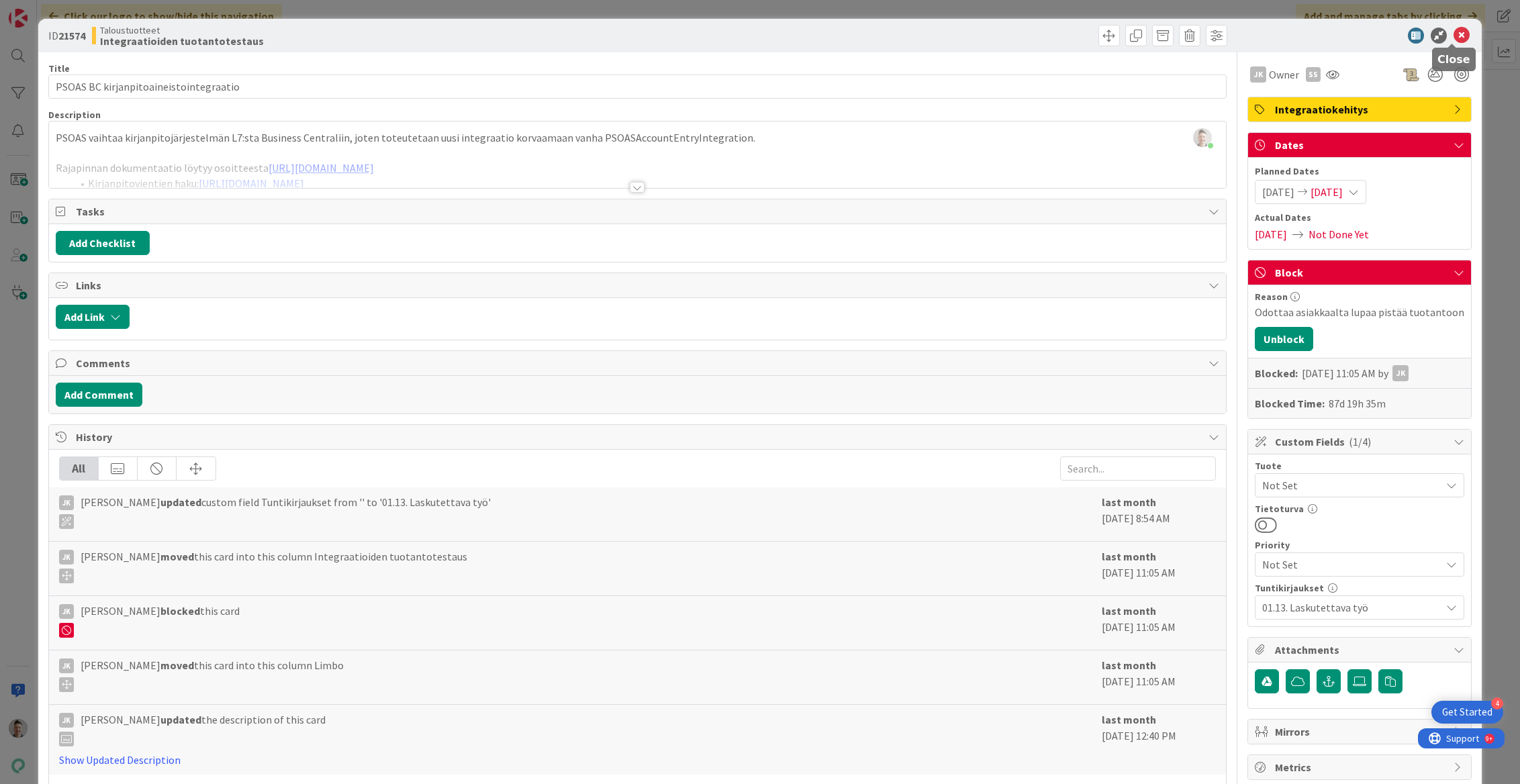
click at [1034, 37] on icon at bounding box center [1461, 35] width 16 height 16
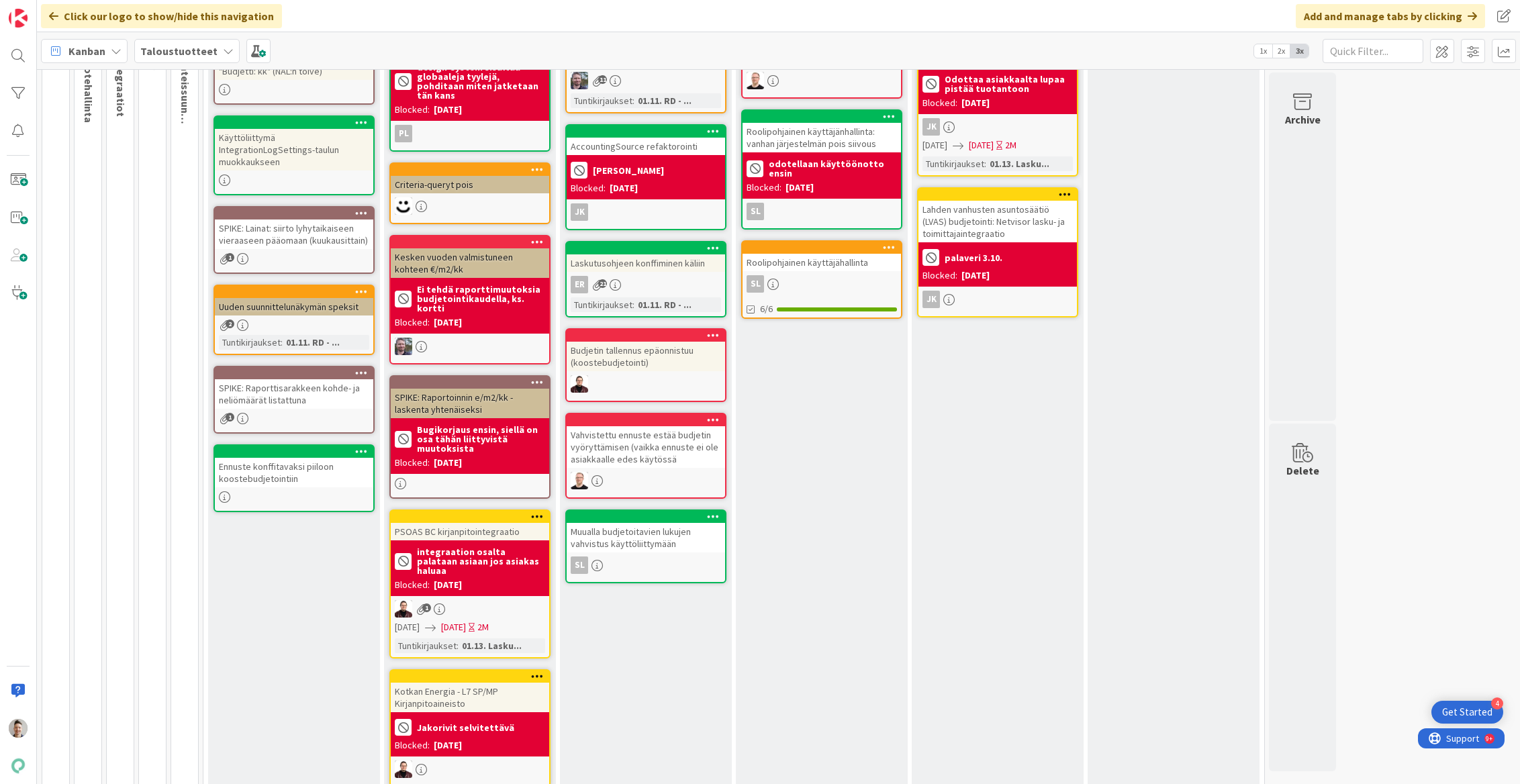
scroll to position [7, 0]
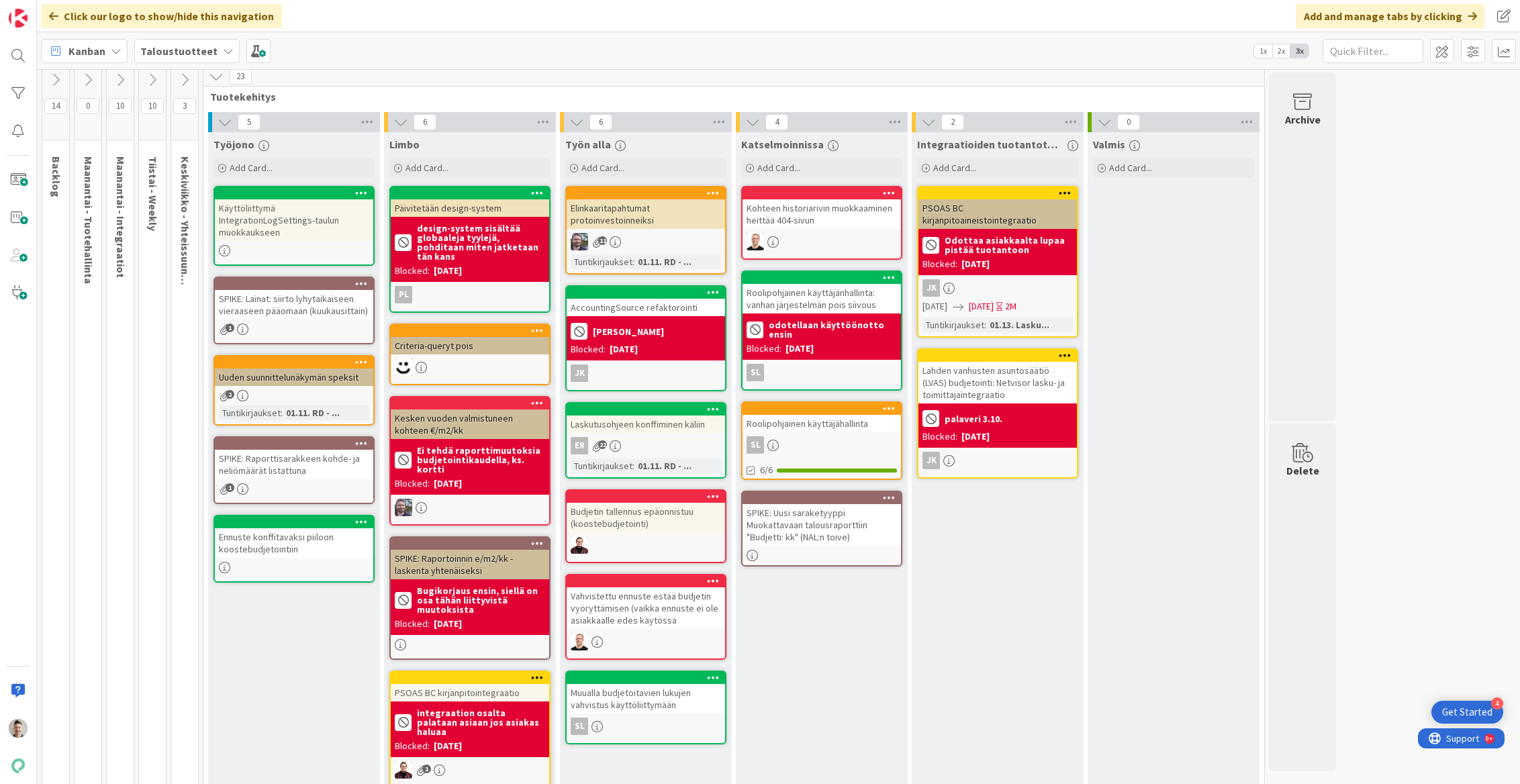
click at [860, 511] on div "SPIKE: Uusi saraketyyppi Muokattavaan talousraporttiin "Budjetti: kk" (NAL:n to…" at bounding box center [822, 525] width 158 height 41
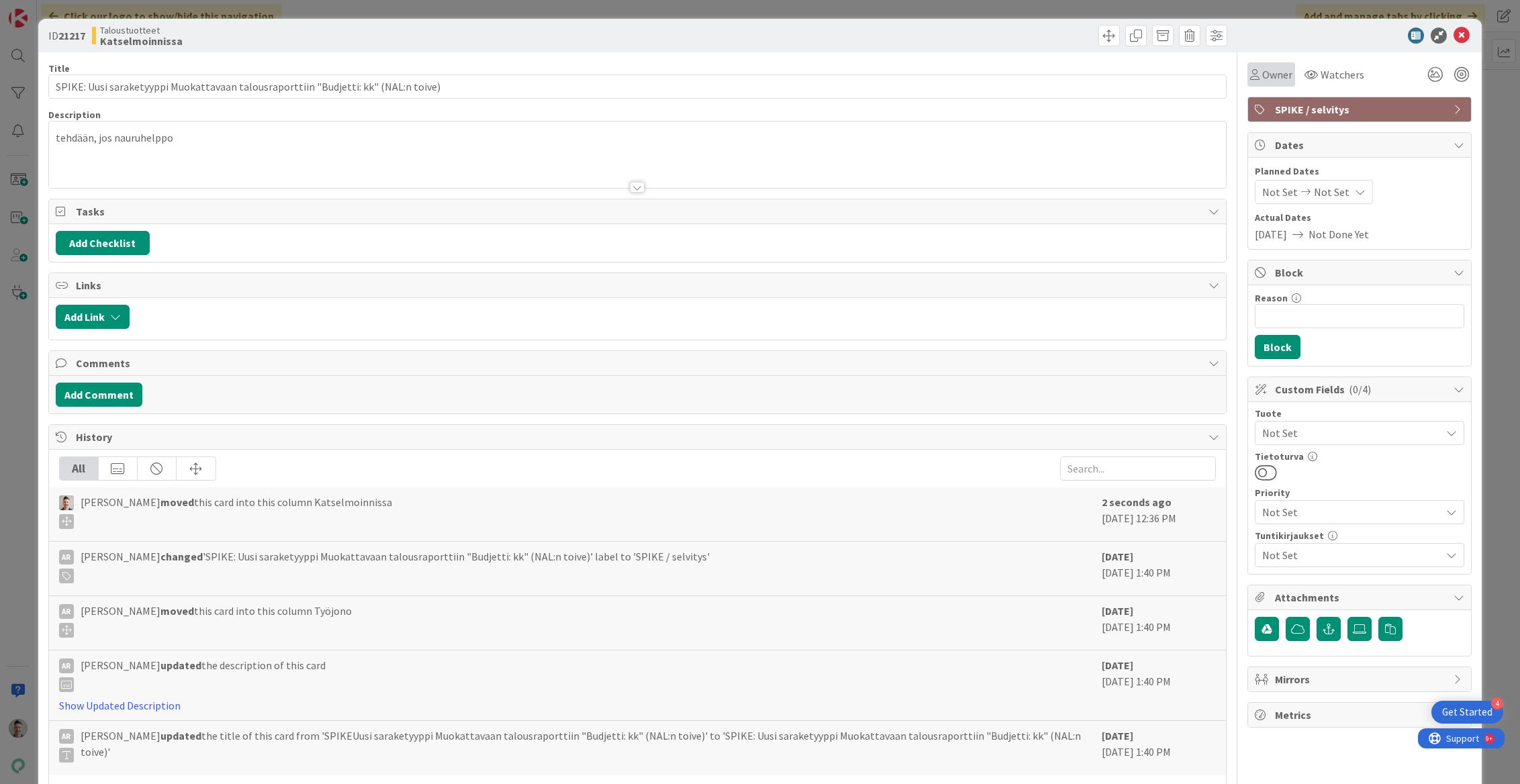
click at [1034, 70] on span "Owner" at bounding box center [1278, 74] width 30 height 16
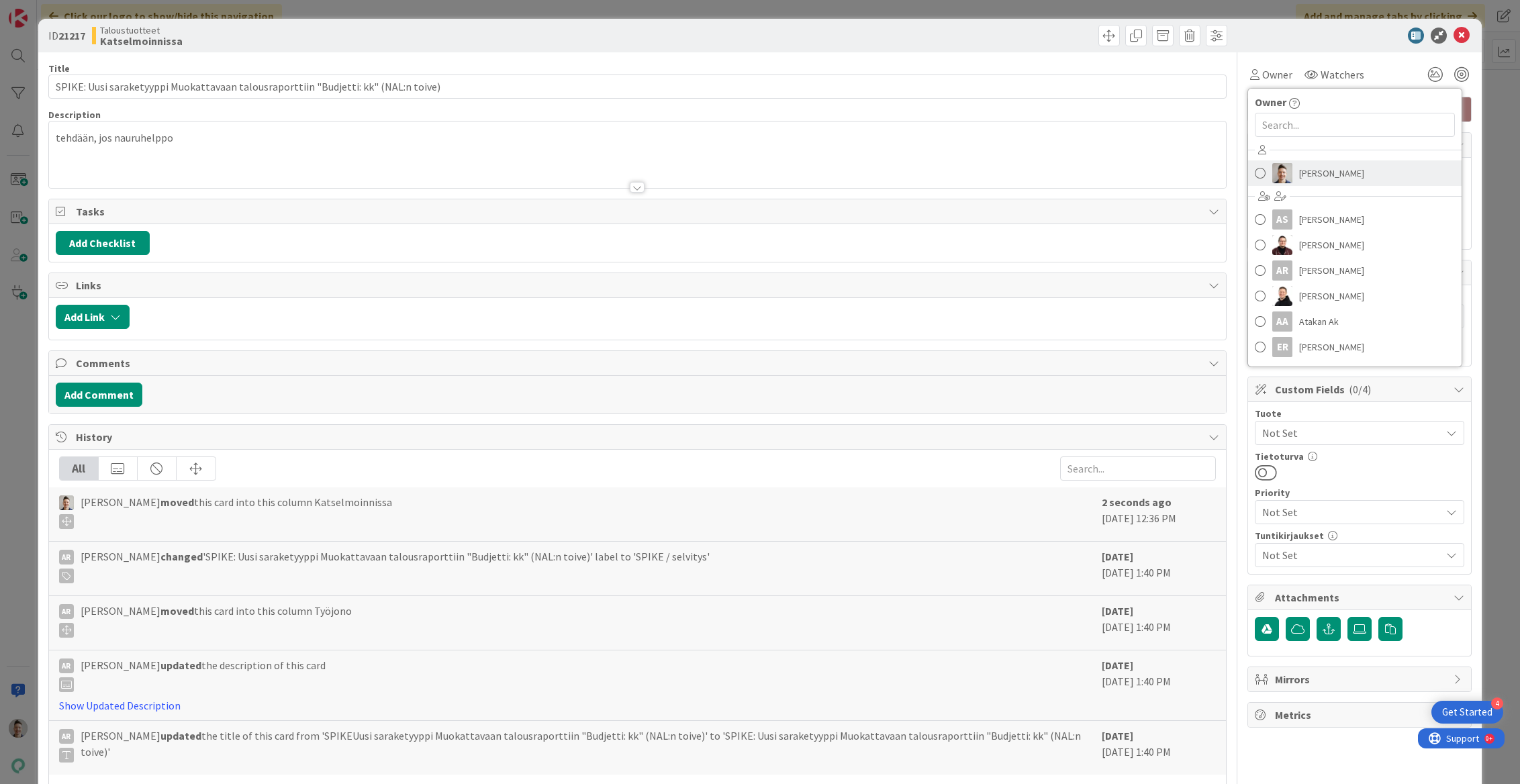
click at [1034, 165] on span "[PERSON_NAME]" at bounding box center [1331, 173] width 65 height 20
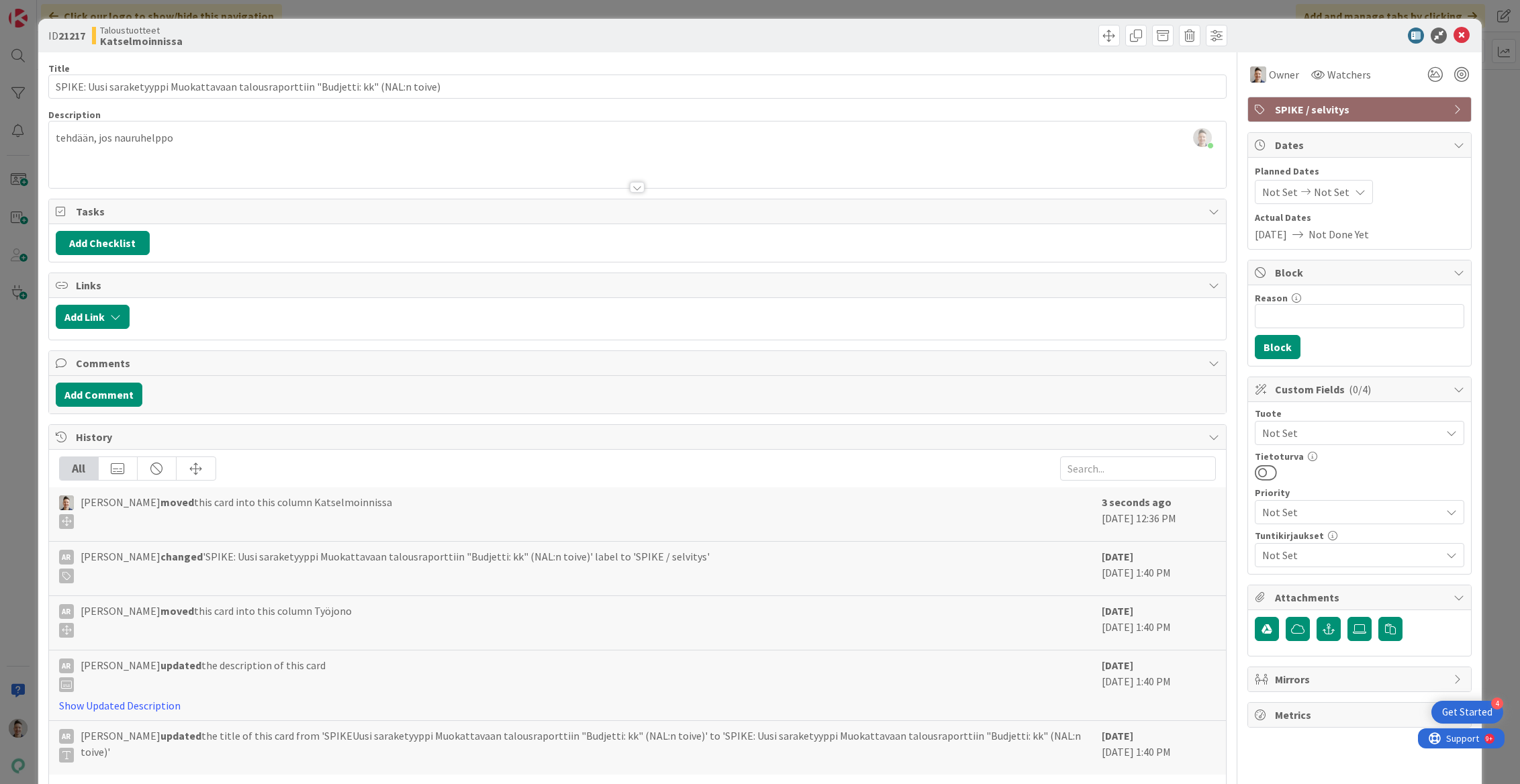
click at [1034, 43] on div "ID 21217 Taloustuotteet Katselmoinnissa" at bounding box center [760, 35] width 1444 height 34
click at [1034, 33] on icon at bounding box center [1461, 35] width 16 height 16
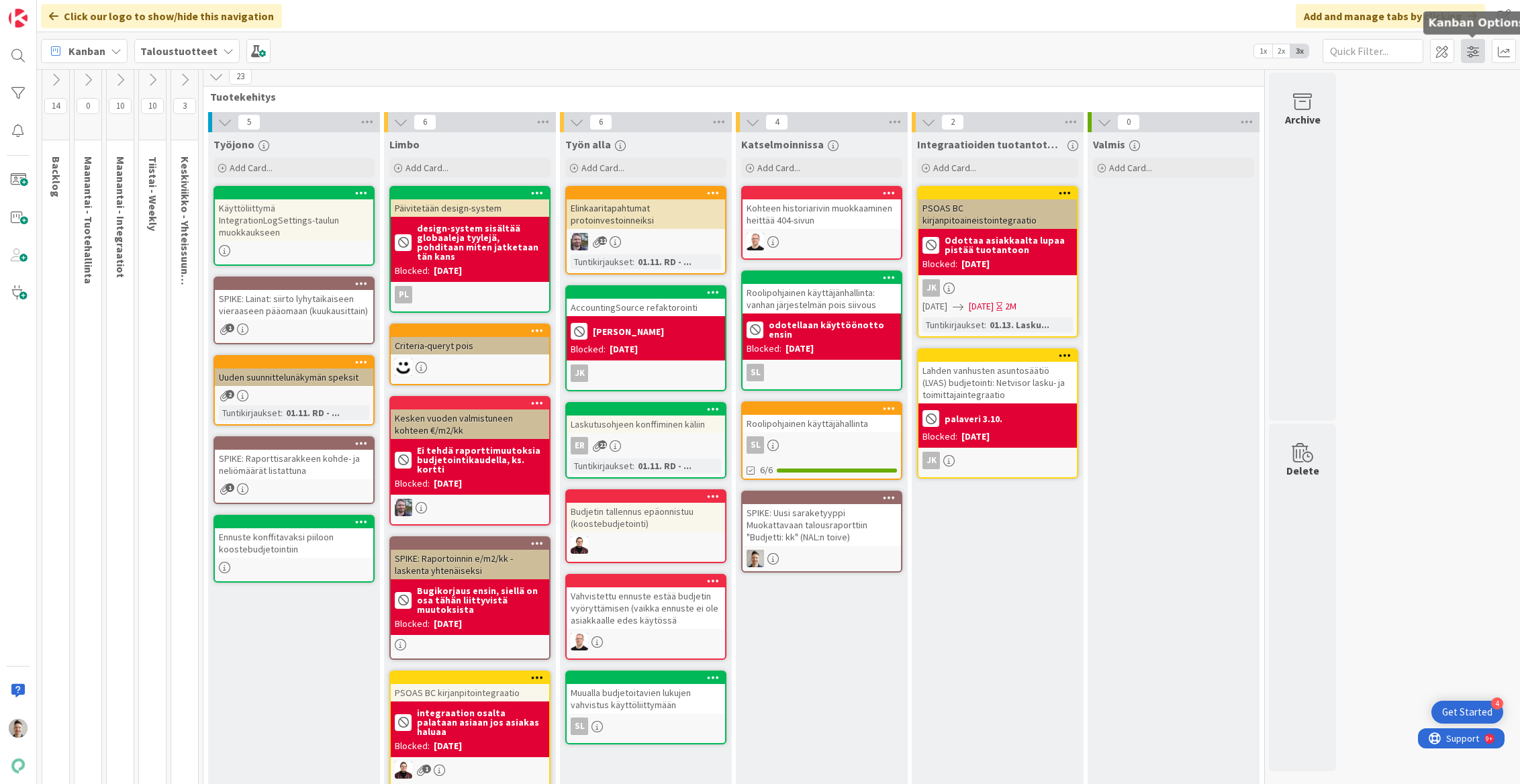
click at [1034, 50] on span at bounding box center [1472, 51] width 24 height 24
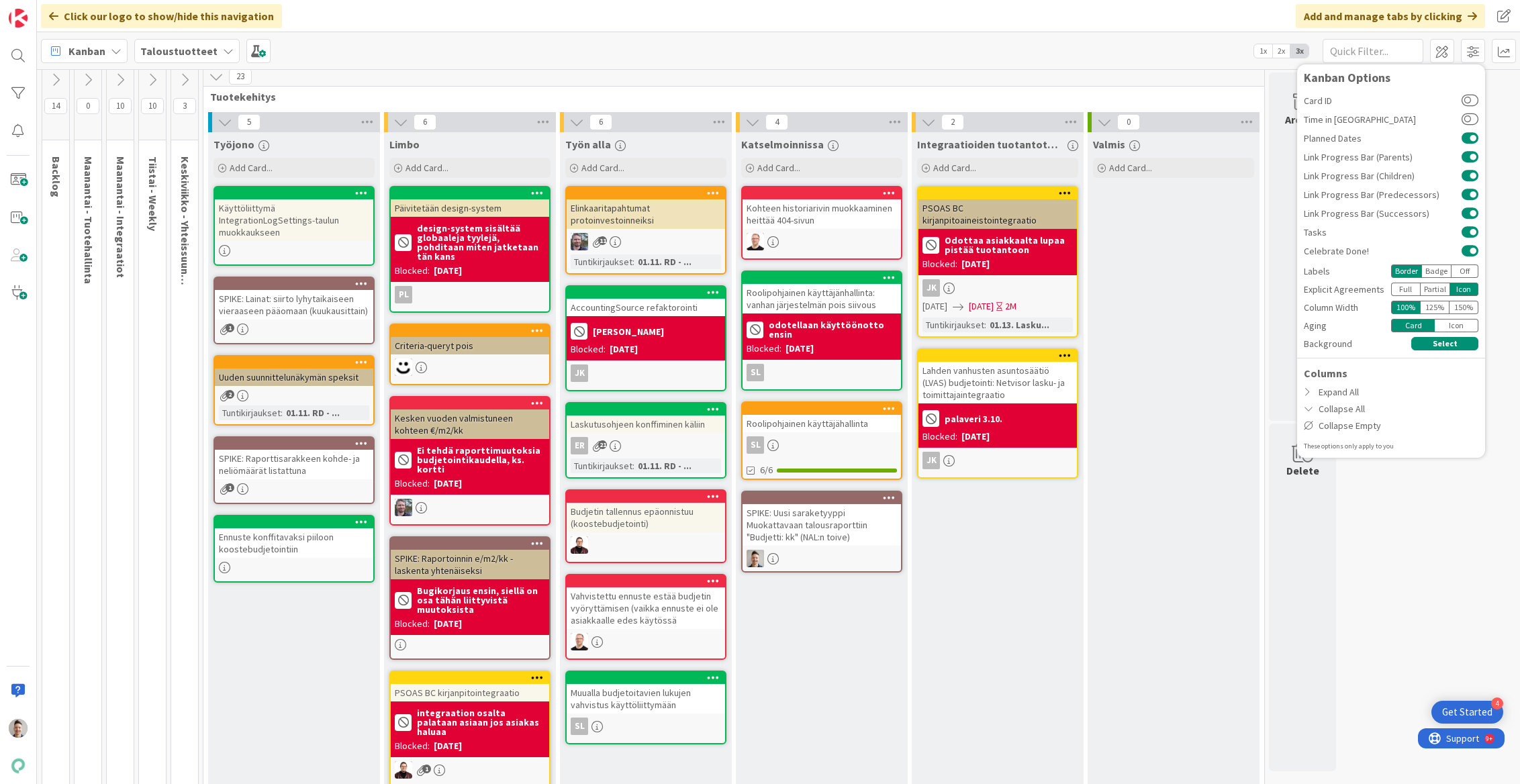
click at [1034, 326] on div "Aging" at bounding box center [1347, 326] width 87 height 14
click at [1034, 67] on div "Kanban Taloustuotteet 1x 2x 3x Kanban Options Card ID Time in Column Planned Da…" at bounding box center [778, 51] width 1483 height 37
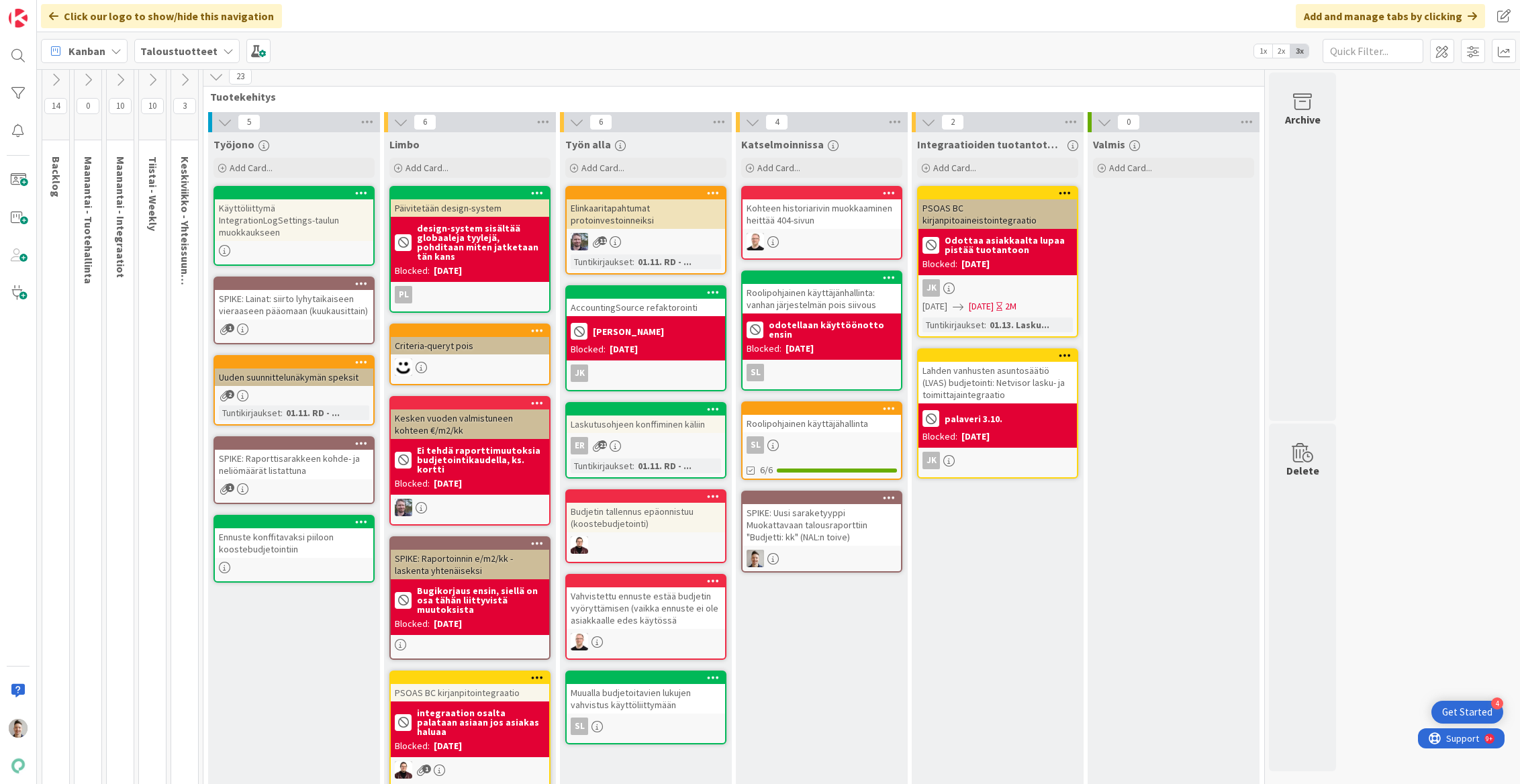
scroll to position [168, 0]
